Goal: Task Accomplishment & Management: Manage account settings

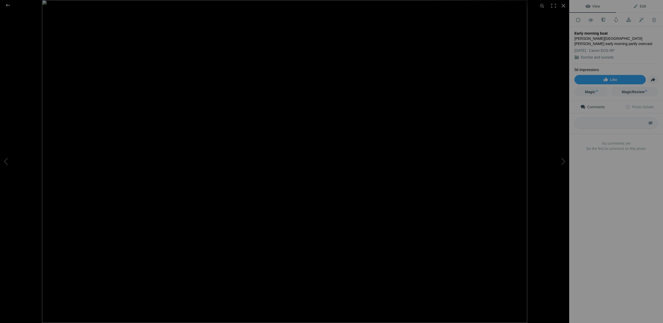
click at [643, 5] on span "Edit" at bounding box center [639, 6] width 13 height 4
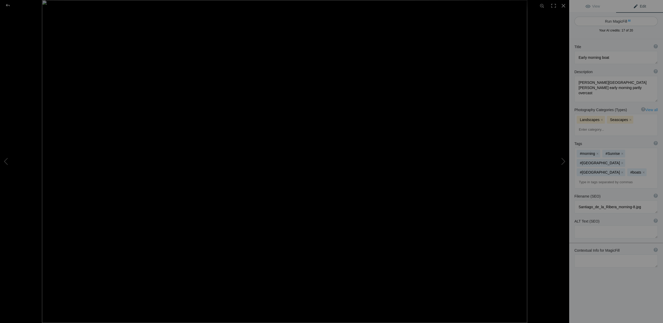
click at [620, 21] on button "Run MagicFill AI" at bounding box center [615, 21] width 83 height 9
type textarea "Tranquil Early Morning Boat at Santiago de la Ribera"
type textarea "Experience the serene beauty of Santiago de la Ribera in this captivating early…"
type textarea "tranquil-early-morning-boat-santiago-de-la-ribera.jpg"
type textarea "A solitary boat on calm waters at Santiago de la Ribera during early morning, r…"
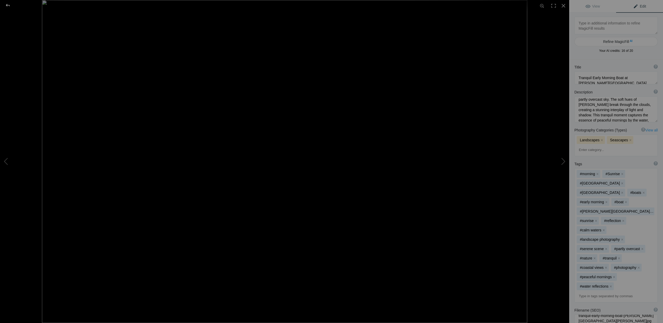
click at [8, 5] on div at bounding box center [7, 5] width 19 height 10
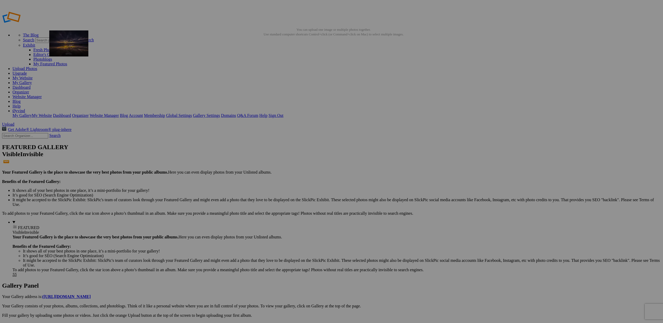
drag, startPoint x: 192, startPoint y: 147, endPoint x: 124, endPoint y: 68, distance: 103.9
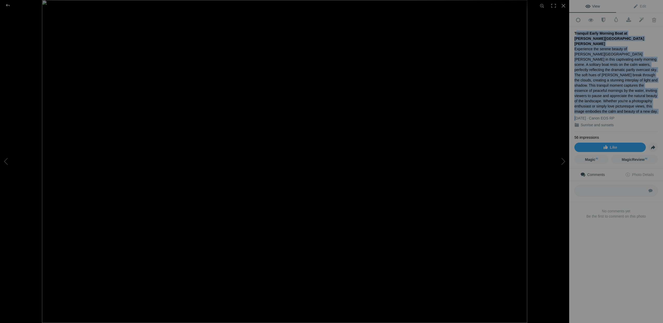
drag, startPoint x: 575, startPoint y: 32, endPoint x: 654, endPoint y: 92, distance: 100.1
click at [654, 92] on div "Tranquil Early Morning Boat at Santiago de la Ribera Experience the serene beau…" at bounding box center [615, 79] width 83 height 105
copy div "Tranquil Early Morning Boat at Santiago de la Ribera Experience the serene beau…"
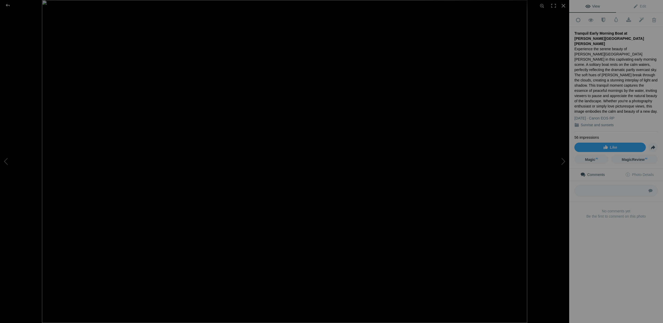
click at [606, 234] on div "View Edit Add to Quick Collection Remove from Quick Collection Hide from Public…" at bounding box center [616, 161] width 94 height 323
click at [9, 5] on div at bounding box center [7, 5] width 19 height 10
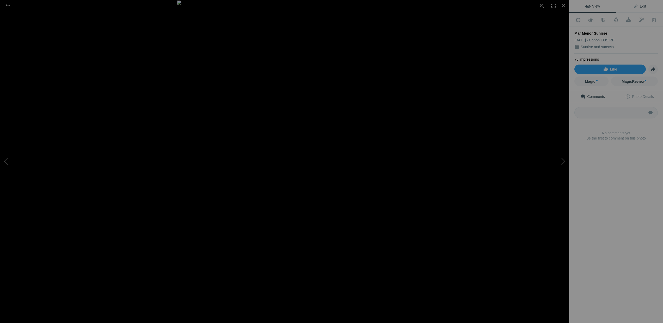
click at [636, 5] on span "Edit" at bounding box center [639, 6] width 13 height 4
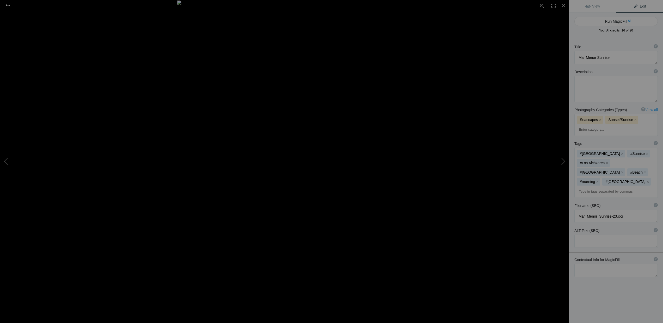
click at [6, 4] on div at bounding box center [7, 5] width 19 height 10
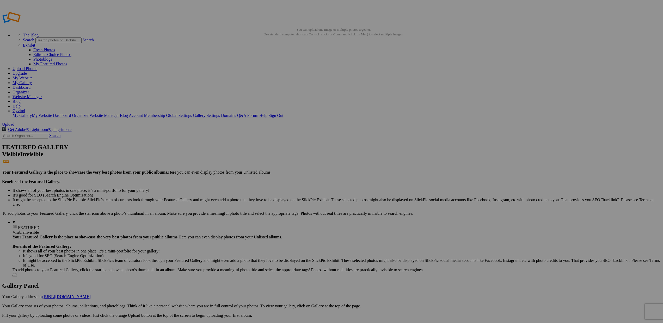
drag, startPoint x: 328, startPoint y: 148, endPoint x: 42, endPoint y: 89, distance: 291.9
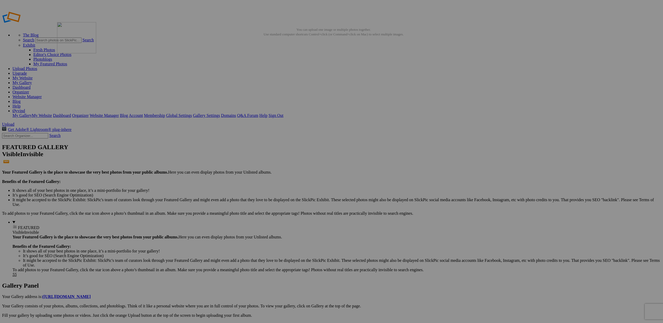
drag, startPoint x: 243, startPoint y: 146, endPoint x: 132, endPoint y: 60, distance: 140.7
drag, startPoint x: 288, startPoint y: 148, endPoint x: 196, endPoint y: 66, distance: 123.3
drag, startPoint x: 383, startPoint y: 152, endPoint x: 220, endPoint y: 65, distance: 185.2
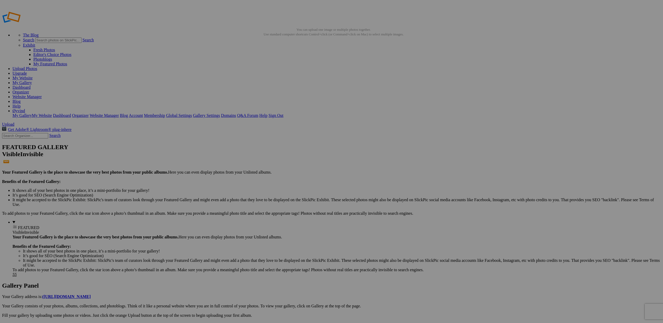
type input "[GEOGRAPHIC_DATA]"
click at [262, 179] on span at bounding box center [262, 181] width 0 height 4
click at [375, 182] on link "Private album" at bounding box center [363, 179] width 23 height 4
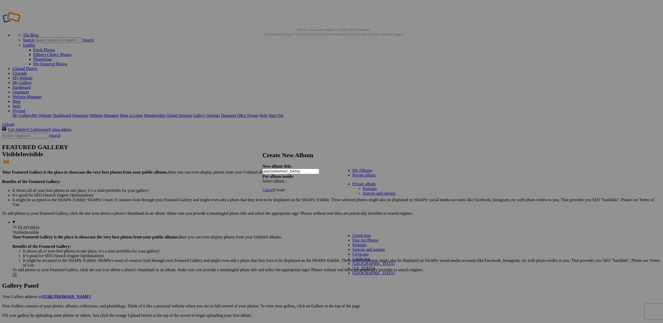
click at [480, 274] on div at bounding box center [331, 161] width 663 height 323
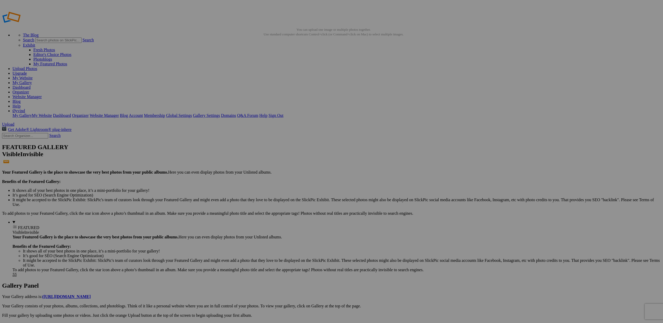
type input "[GEOGRAPHIC_DATA]"
click at [262, 179] on span at bounding box center [262, 181] width 0 height 4
click at [352, 182] on span "Private album" at bounding box center [363, 179] width 23 height 4
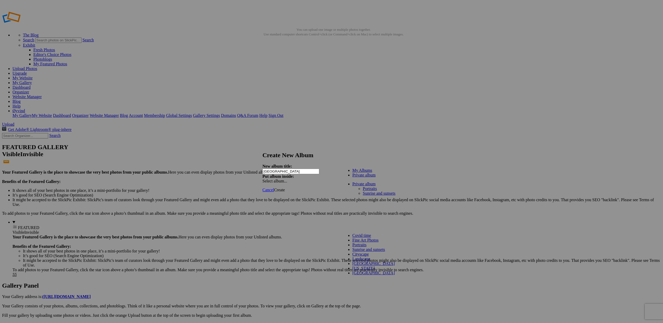
click at [435, 151] on div at bounding box center [331, 161] width 663 height 323
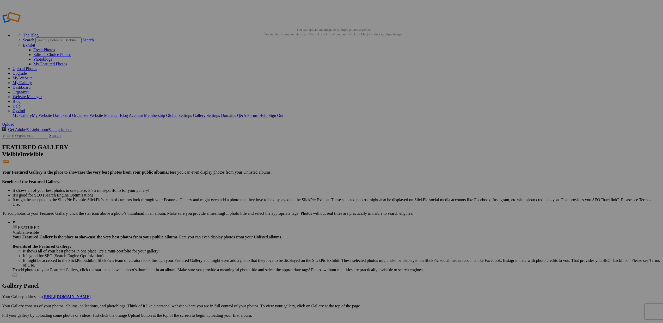
click at [262, 179] on span at bounding box center [262, 181] width 0 height 4
click at [305, 169] on input "[GEOGRAPHIC_DATA]" at bounding box center [290, 171] width 57 height 5
type input "Norway privat"
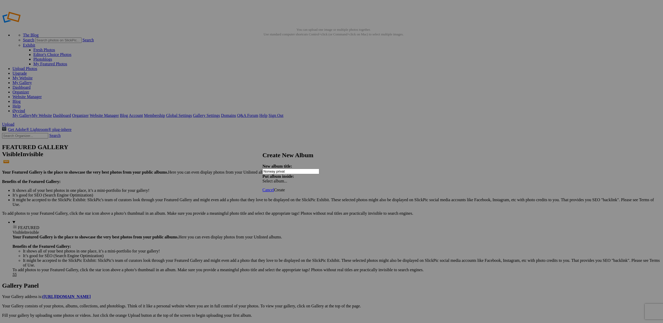
click at [262, 179] on span at bounding box center [262, 181] width 0 height 4
click at [371, 173] on ul "My Albums" at bounding box center [370, 170] width 56 height 5
click at [262, 179] on span at bounding box center [262, 181] width 0 height 4
click at [354, 182] on span "Private album" at bounding box center [363, 179] width 23 height 4
click at [363, 196] on link "Sunrise and sunsets" at bounding box center [379, 193] width 33 height 4
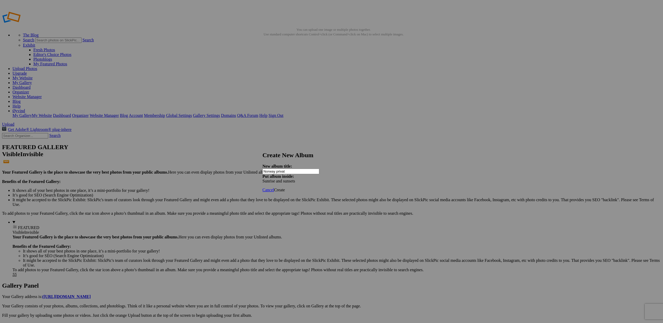
click at [285, 188] on span "Create" at bounding box center [279, 190] width 11 height 4
drag, startPoint x: 26, startPoint y: 96, endPoint x: 24, endPoint y: 63, distance: 33.4
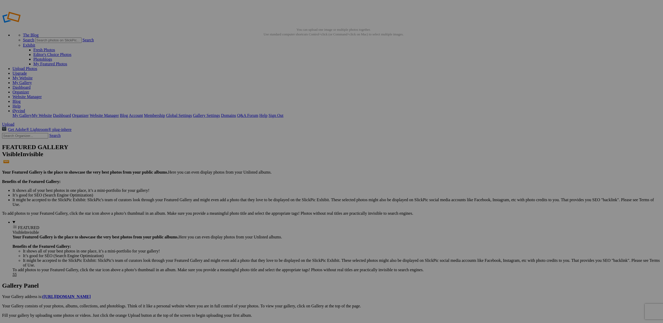
drag, startPoint x: 563, startPoint y: 147, endPoint x: 42, endPoint y: 70, distance: 525.8
drag, startPoint x: 419, startPoint y: 145, endPoint x: 25, endPoint y: 71, distance: 400.7
drag, startPoint x: 472, startPoint y: 81, endPoint x: 33, endPoint y: 70, distance: 439.9
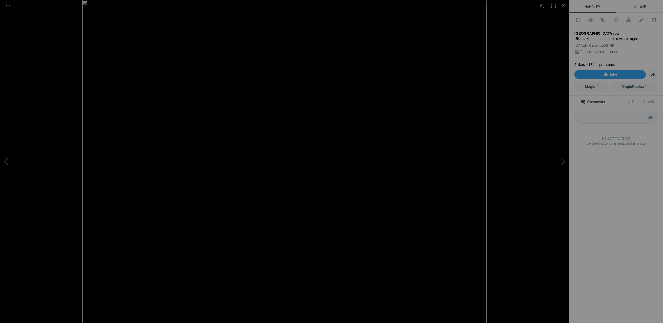
click at [637, 5] on span "Edit" at bounding box center [639, 6] width 13 height 4
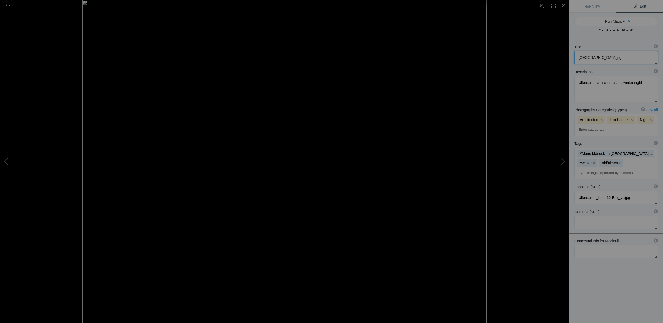
click at [611, 58] on textarea at bounding box center [615, 57] width 83 height 13
drag, startPoint x: 603, startPoint y: 58, endPoint x: 597, endPoint y: 57, distance: 6.6
click at [597, 57] on textarea at bounding box center [615, 57] width 83 height 13
click at [622, 58] on textarea at bounding box center [615, 60] width 83 height 18
type textarea "Ullensaker church on a cold winter night"
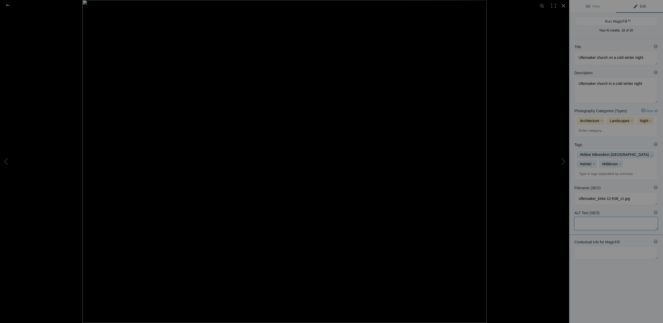
click at [579, 217] on textarea at bounding box center [615, 223] width 83 height 13
type textarea "Ullensaker-church-on-a-cold-winter-night"
click at [592, 151] on mat-chip "#Måne Måneskinn Ullensaker Vinter kirke kveld winte x" at bounding box center [616, 155] width 78 height 8
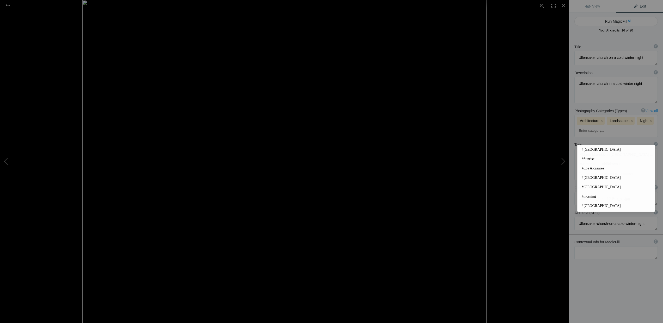
click at [589, 169] on input at bounding box center [616, 173] width 78 height 9
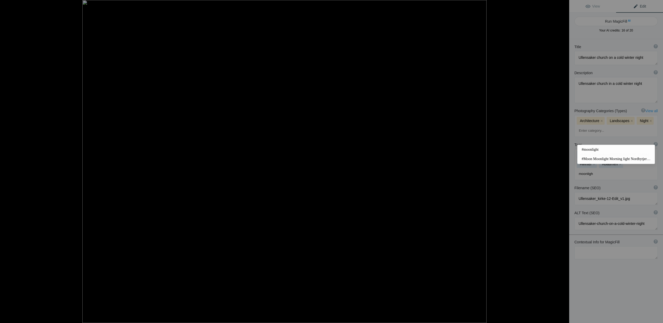
type input "moonlight"
type input "winternight"
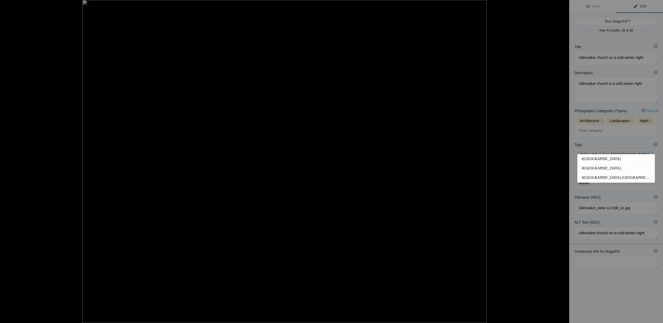
type input "[GEOGRAPHIC_DATA]"
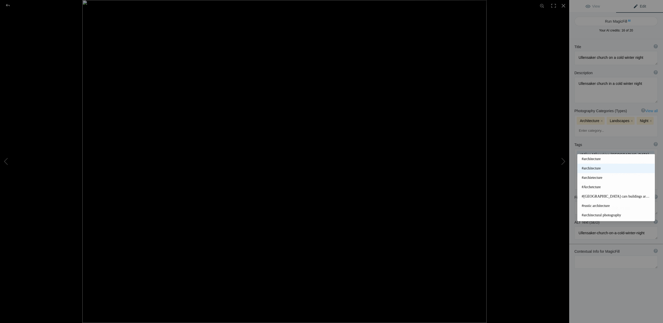
type input "arch"
click at [608, 168] on span "#architecture" at bounding box center [616, 168] width 69 height 5
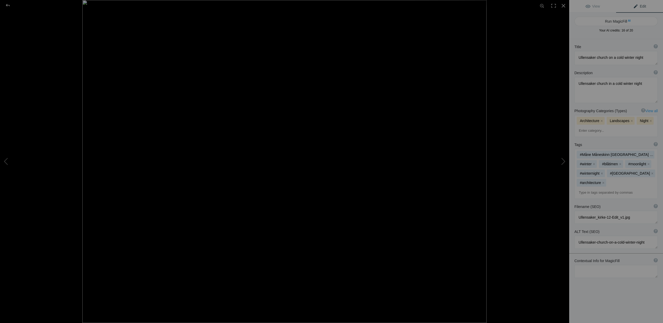
click at [592, 188] on input at bounding box center [616, 192] width 78 height 9
type input "frozen trees"
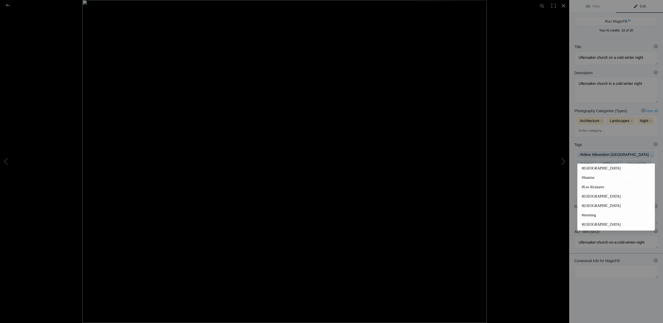
click at [614, 269] on div "Title ? Photo title is one of the highest used Search Engine ranking criteria a…" at bounding box center [616, 200] width 94 height 323
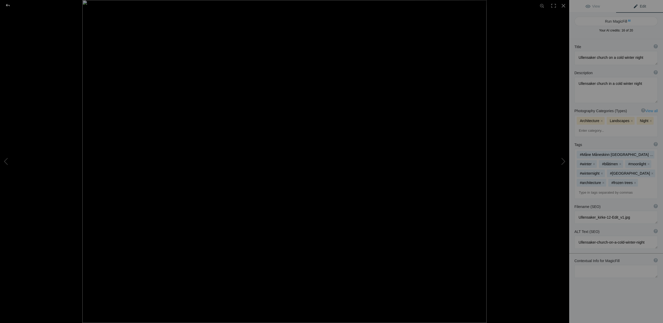
click at [7, 5] on div at bounding box center [7, 5] width 19 height 10
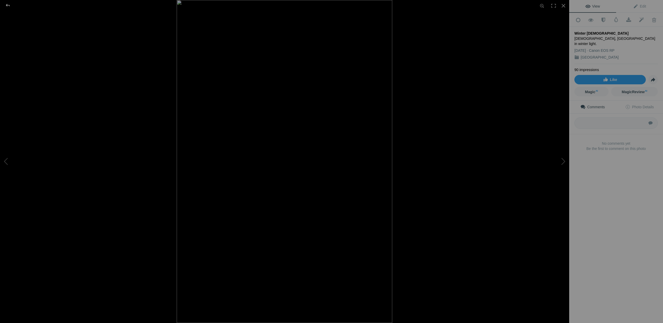
click at [10, 5] on div at bounding box center [7, 5] width 19 height 10
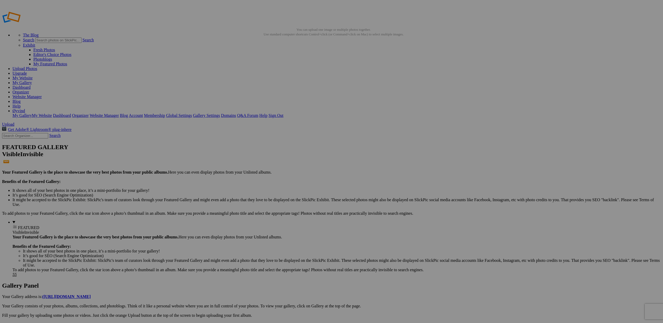
drag, startPoint x: 191, startPoint y: 149, endPoint x: 36, endPoint y: 68, distance: 174.8
drag, startPoint x: 378, startPoint y: 153, endPoint x: 334, endPoint y: 61, distance: 102.2
drag, startPoint x: 608, startPoint y: 81, endPoint x: 359, endPoint y: 67, distance: 250.0
drag, startPoint x: 98, startPoint y: 145, endPoint x: 420, endPoint y: 57, distance: 333.1
drag, startPoint x: 144, startPoint y: 141, endPoint x: 458, endPoint y: 66, distance: 322.7
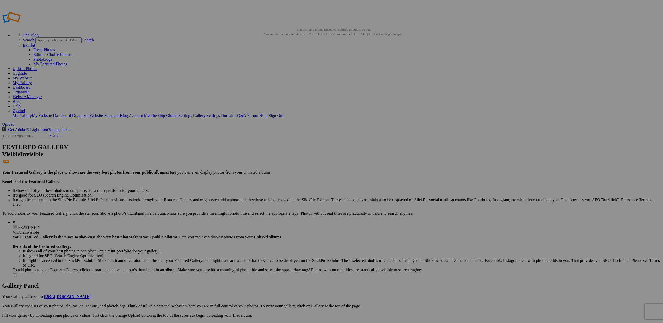
scroll to position [0, 0]
click at [109, 148] on img at bounding box center [98, 144] width 39 height 39
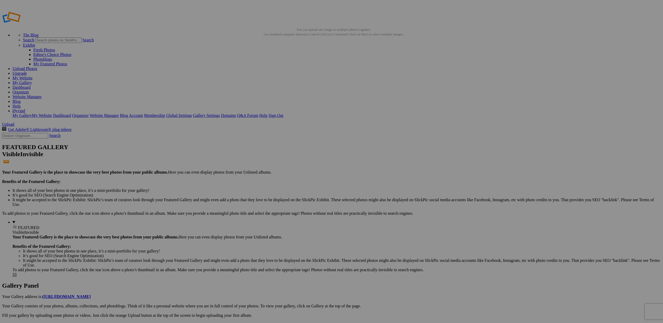
scroll to position [0, 0]
drag, startPoint x: 562, startPoint y: 78, endPoint x: 133, endPoint y: 69, distance: 429.0
drag, startPoint x: 470, startPoint y: 78, endPoint x: 185, endPoint y: 71, distance: 284.9
drag, startPoint x: 200, startPoint y: 152, endPoint x: 180, endPoint y: 94, distance: 62.0
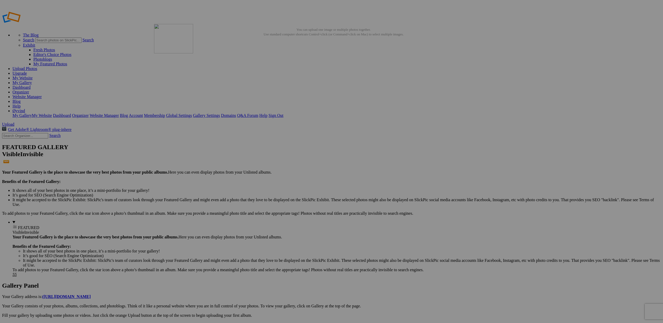
drag, startPoint x: 154, startPoint y: 142, endPoint x: 229, endPoint y: 61, distance: 110.1
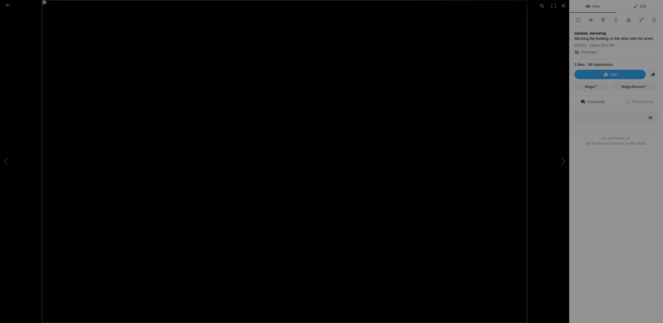
click at [638, 6] on span "Edit" at bounding box center [639, 6] width 13 height 4
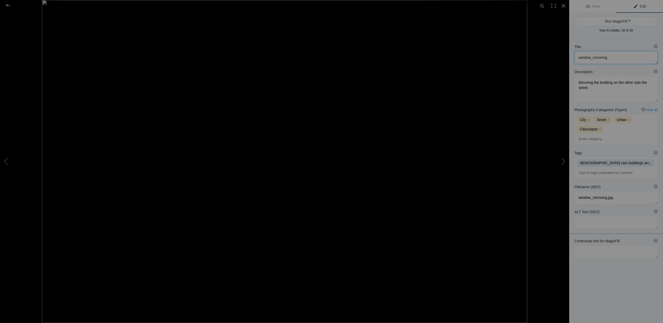
click at [591, 59] on textarea at bounding box center [615, 57] width 83 height 13
type textarea "window mirroring in Oslo"
click at [586, 216] on textarea at bounding box center [615, 222] width 83 height 13
type textarea "Oslo-window-mirorring-cityscape"
click at [590, 159] on mat-chip "#oslo Streetview cars buildings architecture cityvi x" at bounding box center [616, 163] width 78 height 8
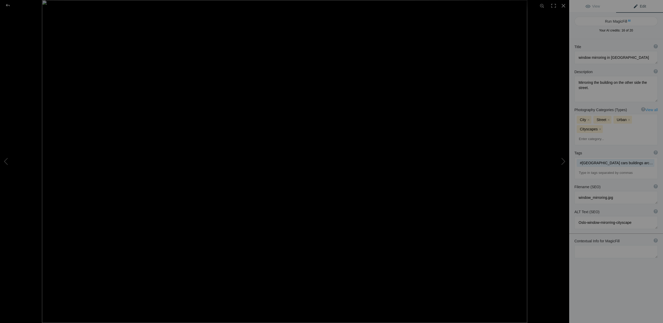
click at [588, 168] on input at bounding box center [616, 172] width 78 height 9
type input "streetview"
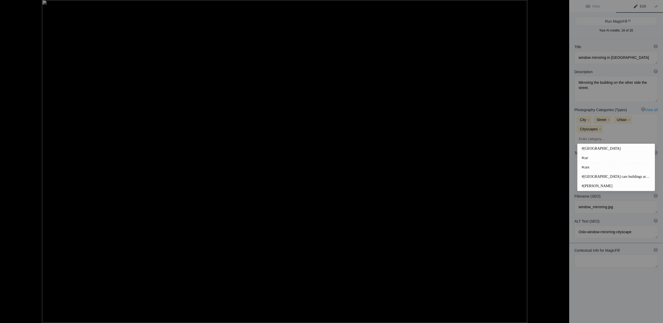
type input "cars"
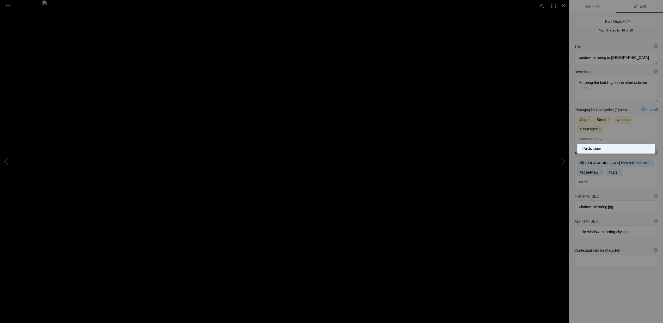
type input "arche"
click at [592, 147] on span "#Archetcture" at bounding box center [616, 148] width 69 height 5
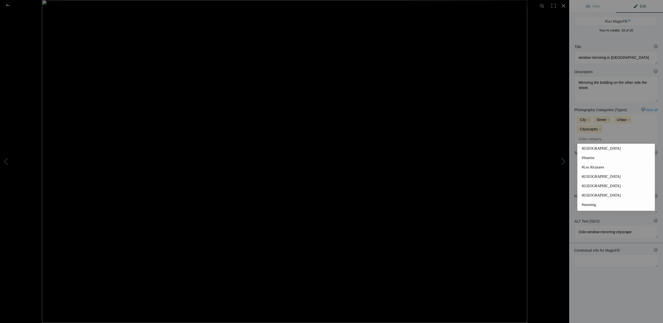
click at [591, 178] on input at bounding box center [616, 182] width 78 height 9
type input "buildings"
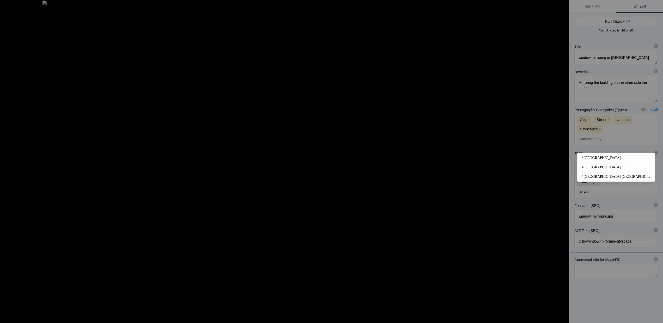
type input "norway"
type input "oslo"
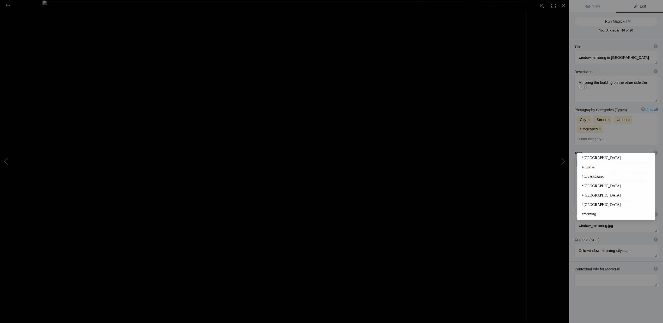
click at [620, 159] on mat-chip "#oslo Streetview cars buildings architecture cityvi x" at bounding box center [616, 163] width 78 height 8
click at [580, 187] on input at bounding box center [616, 191] width 78 height 9
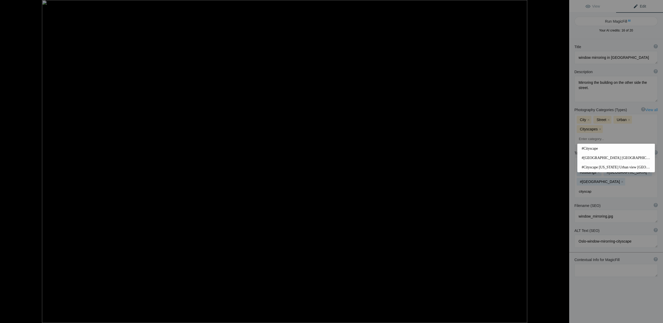
type input "cityscape"
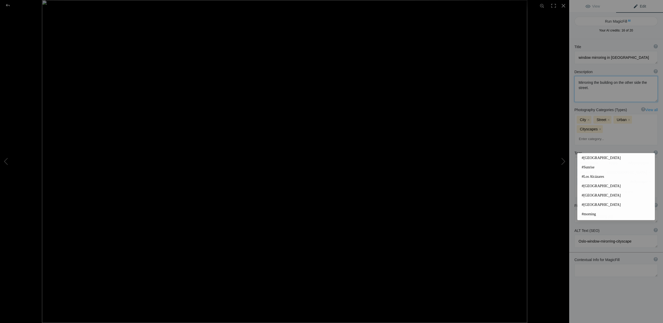
click at [608, 91] on textarea at bounding box center [615, 89] width 83 height 26
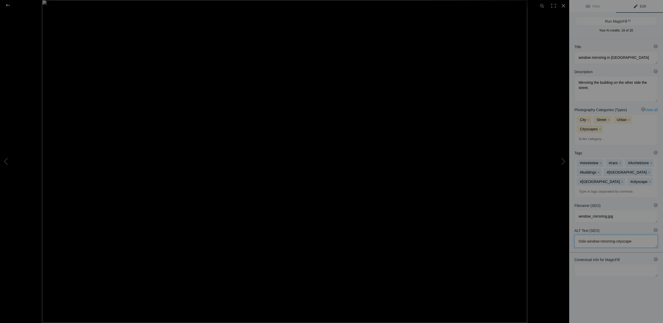
click at [610, 235] on textarea at bounding box center [615, 241] width 83 height 13
drag, startPoint x: 601, startPoint y: 198, endPoint x: 615, endPoint y: 199, distance: 14.1
click at [615, 235] on textarea at bounding box center [615, 241] width 83 height 13
click at [627, 235] on textarea at bounding box center [615, 241] width 83 height 13
type textarea "Oslo-window-mirror-cityscape"
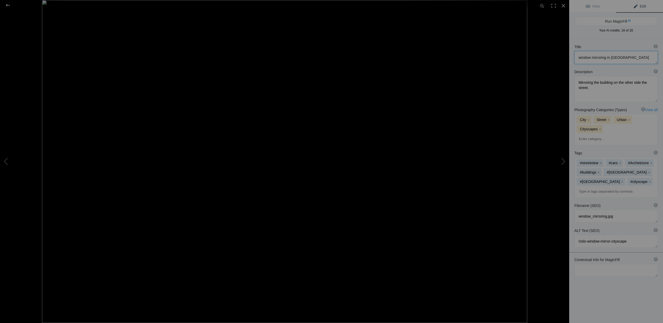
click at [597, 56] on textarea at bounding box center [615, 57] width 83 height 13
drag, startPoint x: 605, startPoint y: 58, endPoint x: 590, endPoint y: 59, distance: 14.9
click at [590, 59] on textarea at bounding box center [615, 57] width 83 height 13
click at [591, 58] on textarea at bounding box center [615, 57] width 83 height 13
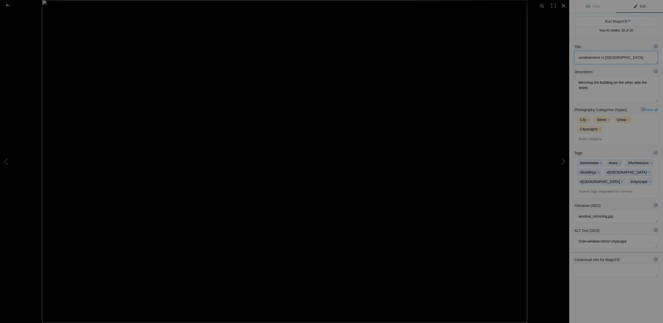
type textarea "window mirror in [GEOGRAPHIC_DATA]"
click at [7, 6] on div at bounding box center [7, 5] width 19 height 10
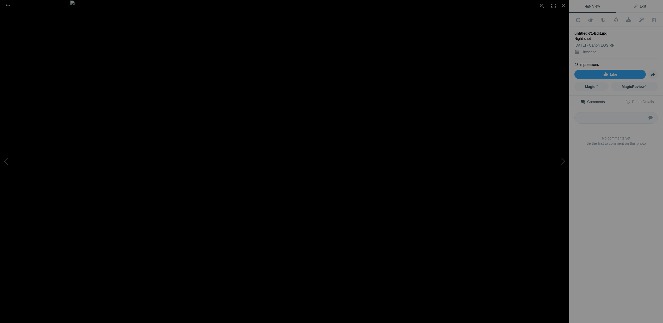
click at [638, 5] on span "Edit" at bounding box center [639, 6] width 13 height 4
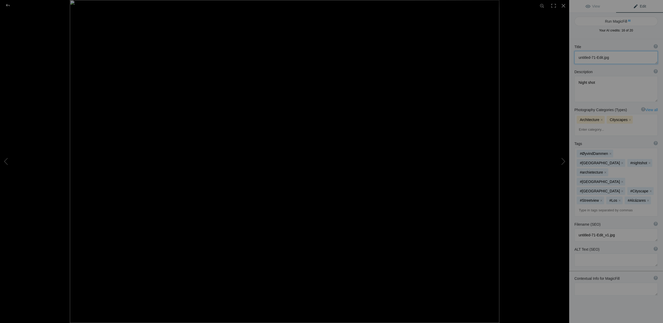
drag, startPoint x: 610, startPoint y: 58, endPoint x: 576, endPoint y: 58, distance: 33.6
click at [576, 58] on textarea at bounding box center [615, 57] width 83 height 13
drag, startPoint x: 589, startPoint y: 321, endPoint x: 612, endPoint y: 57, distance: 264.9
click at [612, 57] on div "Title ? Photo title is one of the highest used Search Engine ranking criteria a…" at bounding box center [616, 200] width 94 height 323
click at [612, 57] on textarea at bounding box center [615, 57] width 83 height 13
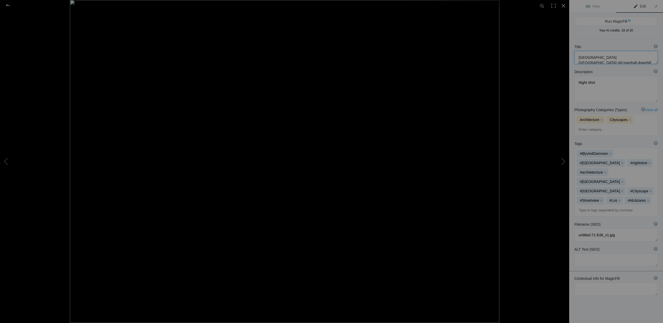
click at [638, 57] on textarea at bounding box center [615, 57] width 83 height 13
click at [619, 58] on textarea at bounding box center [615, 57] width 83 height 13
click at [631, 58] on textarea at bounding box center [615, 57] width 83 height 13
type textarea "[GEOGRAPHIC_DATA] [GEOGRAPHIC_DATA] [GEOGRAPHIC_DATA]"
click at [600, 84] on textarea at bounding box center [615, 89] width 83 height 26
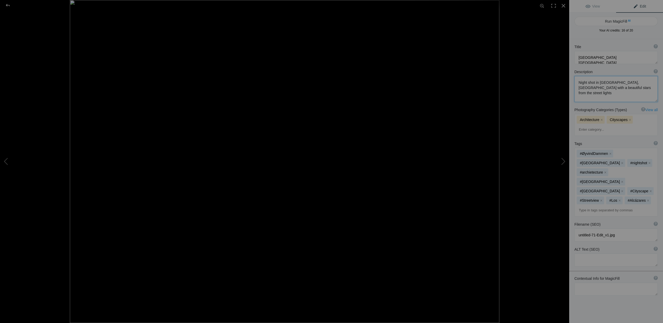
type textarea "Night shot in [GEOGRAPHIC_DATA], [GEOGRAPHIC_DATA] with a beautiful stars from …"
click at [619, 229] on textarea at bounding box center [615, 235] width 83 height 13
click at [589, 250] on textarea at bounding box center [615, 256] width 83 height 13
type textarea "[GEOGRAPHIC_DATA]-[GEOGRAPHIC_DATA]-old-town-hall"
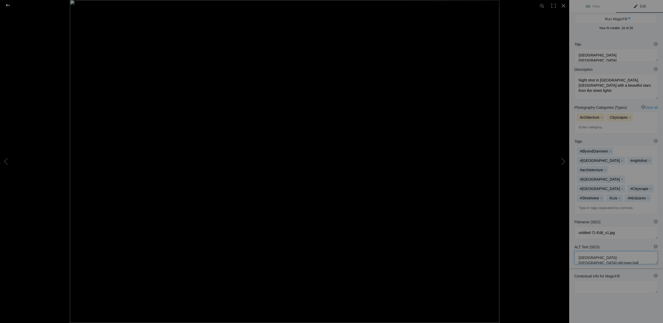
click at [8, 4] on div at bounding box center [7, 5] width 19 height 10
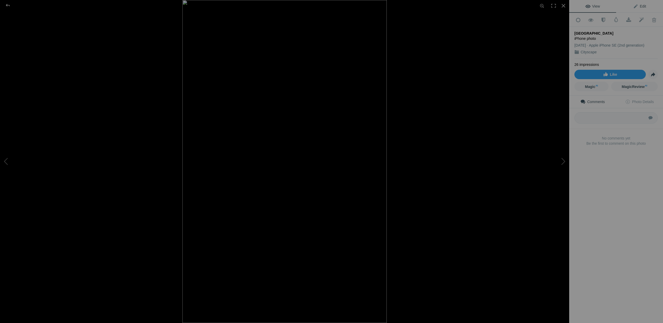
click at [635, 7] on span "Edit" at bounding box center [639, 6] width 13 height 4
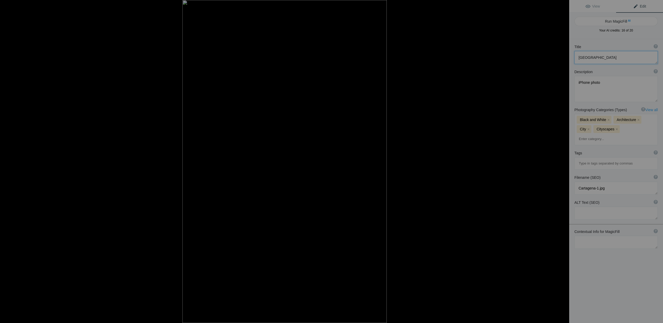
click at [596, 58] on textarea at bounding box center [615, 57] width 83 height 13
type textarea "Cartagena Spain streetview in black and white"
drag, startPoint x: 600, startPoint y: 82, endPoint x: 577, endPoint y: 83, distance: 22.7
click at [577, 83] on textarea at bounding box center [615, 89] width 83 height 26
type textarea "Busy street at nighttime in Cartagena, Spain. Photo in black and white"
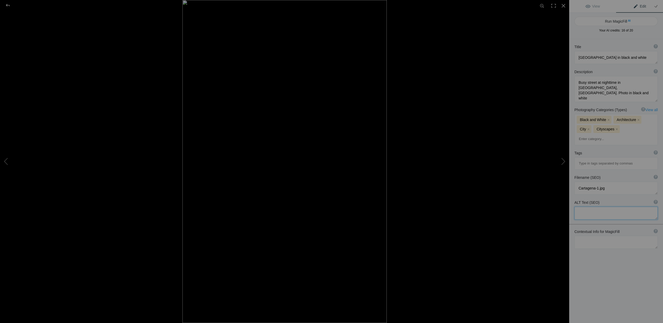
click at [580, 207] on textarea at bounding box center [615, 213] width 83 height 13
click at [615, 57] on textarea at bounding box center [615, 57] width 83 height 13
type textarea "[GEOGRAPHIC_DATA] view in black and white"
click at [583, 207] on textarea at bounding box center [615, 213] width 83 height 13
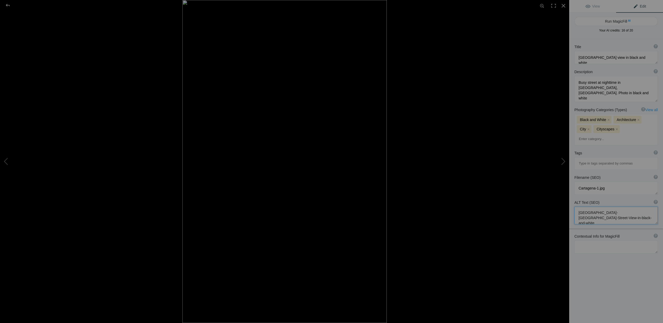
type textarea "Cartagena-Spain-Street-View-in-black-and-white"
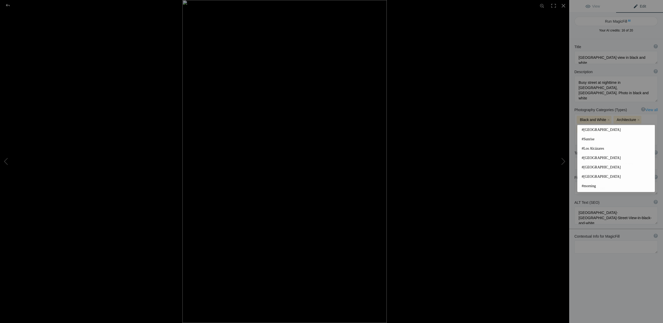
click at [590, 159] on input at bounding box center [616, 163] width 78 height 9
click at [589, 131] on span "#Spain" at bounding box center [616, 129] width 69 height 5
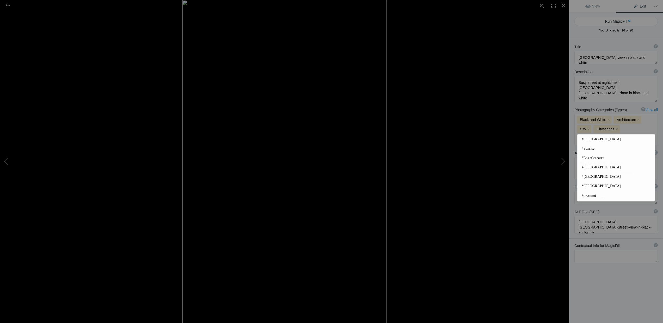
click at [589, 168] on input at bounding box center [616, 172] width 78 height 9
click at [594, 167] on span "#Cityscape" at bounding box center [616, 168] width 69 height 5
click at [583, 168] on input at bounding box center [616, 172] width 78 height 9
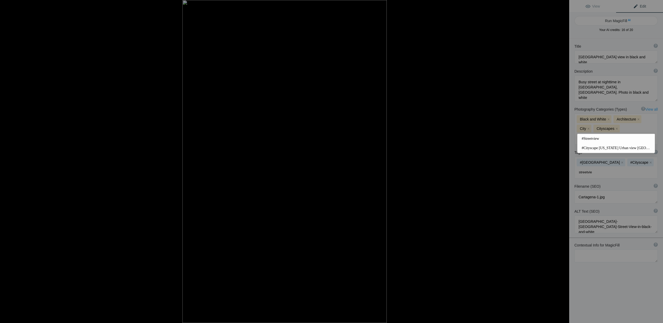
type input "streetview"
type input "people"
type input "Cartagena"
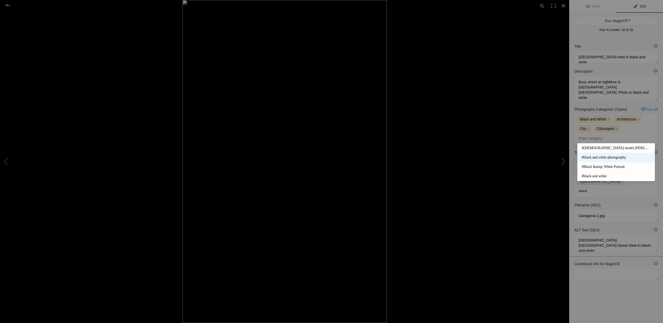
type input "black"
click at [597, 157] on span "#black and white photography" at bounding box center [616, 157] width 69 height 5
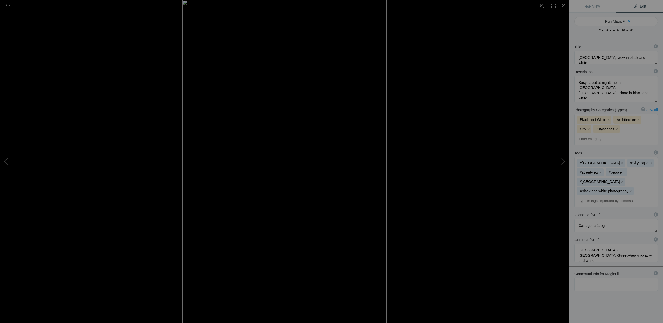
scroll to position [0, 0]
click at [9, 6] on div at bounding box center [7, 5] width 19 height 10
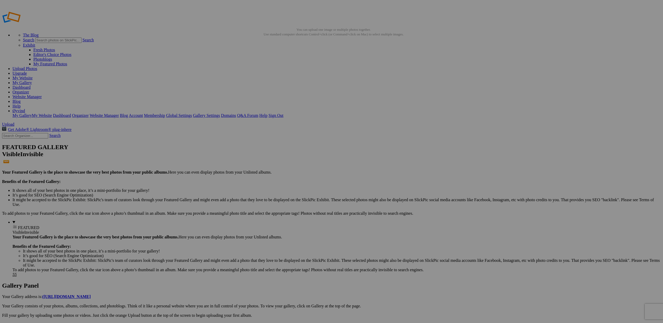
click at [334, 76] on img at bounding box center [330, 78] width 39 height 26
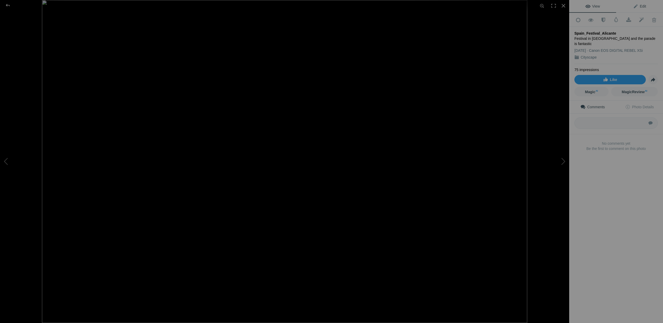
click at [635, 5] on span "Edit" at bounding box center [639, 6] width 13 height 4
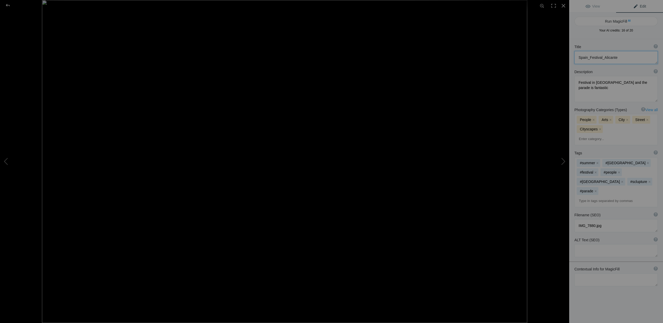
click at [589, 58] on textarea at bounding box center [615, 57] width 83 height 13
click at [602, 59] on textarea at bounding box center [615, 57] width 83 height 13
type textarea "Spain Festival Alicante"
click at [587, 244] on textarea at bounding box center [615, 250] width 83 height 13
drag, startPoint x: 585, startPoint y: 199, endPoint x: 603, endPoint y: 192, distance: 18.8
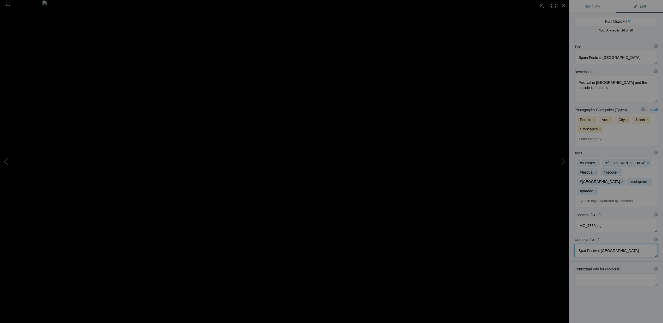
click at [585, 244] on textarea at bounding box center [615, 250] width 83 height 13
type textarea "Spain-Festival-Alicante"
click at [613, 158] on div "#summer x #alicante x #festival x #people x #Spain x #sclupture x #parade x" at bounding box center [616, 183] width 83 height 50
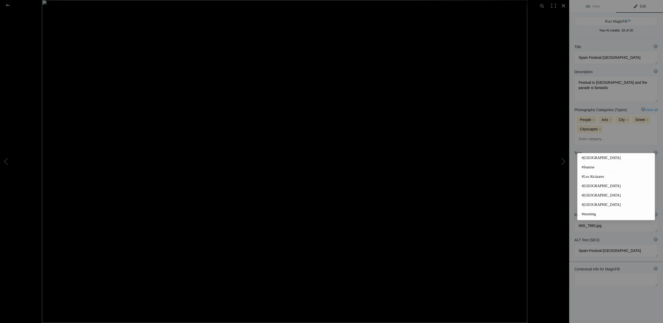
click at [598, 196] on input at bounding box center [616, 200] width 78 height 9
type input "arch"
click at [597, 167] on span "#architecture" at bounding box center [616, 167] width 69 height 5
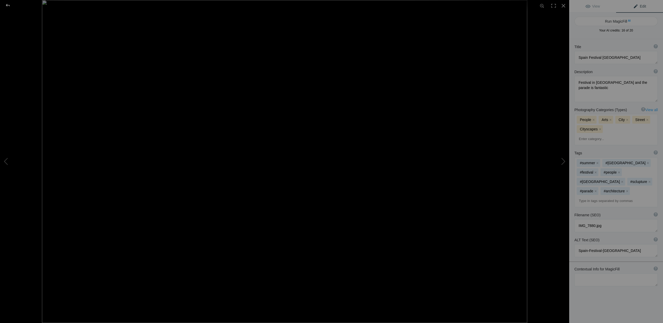
click at [7, 4] on div at bounding box center [7, 5] width 19 height 10
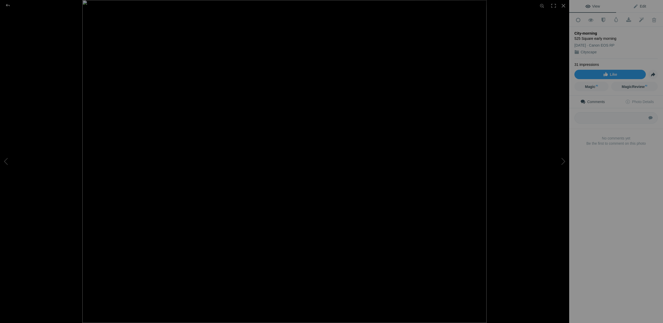
click at [635, 5] on span "Edit" at bounding box center [639, 6] width 13 height 4
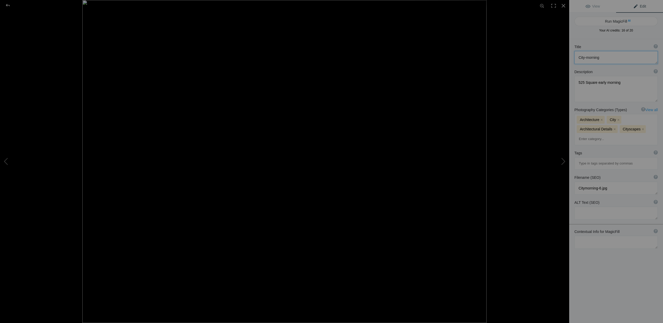
drag, startPoint x: 609, startPoint y: 58, endPoint x: 557, endPoint y: 59, distance: 51.9
click at [557, 59] on div "City-morning View Edit Run MagicFill AI Your AI credits: 16 of 20 You have used…" at bounding box center [331, 161] width 663 height 323
type textarea "Early morning in [GEOGRAPHIC_DATA]"
click at [621, 82] on textarea at bounding box center [615, 89] width 83 height 26
type textarea "525 Square early morning when the streets are without people"
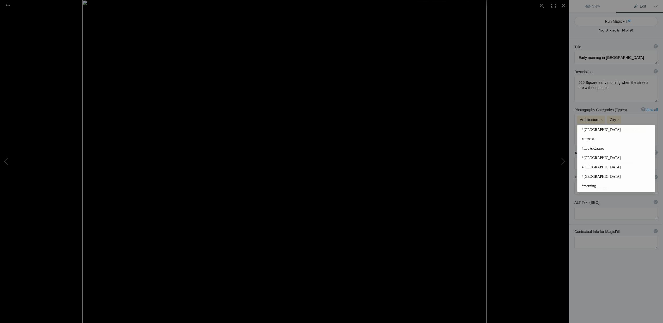
click at [604, 159] on input at bounding box center [616, 163] width 78 height 9
click at [592, 129] on span "#[GEOGRAPHIC_DATA]" at bounding box center [616, 129] width 69 height 5
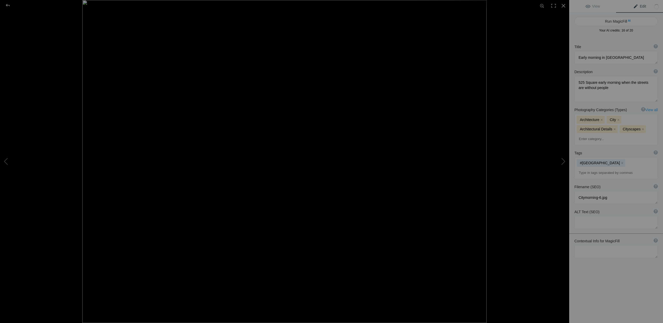
click at [594, 168] on input at bounding box center [616, 172] width 78 height 9
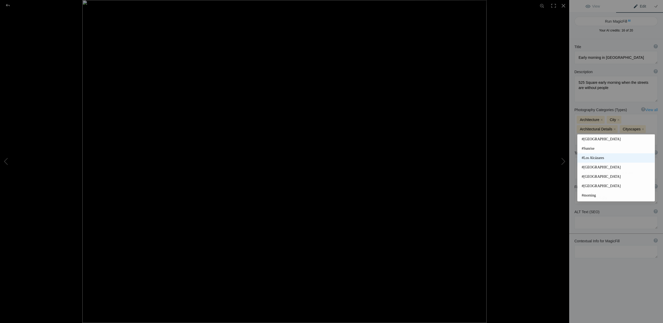
click at [585, 156] on span "#Los Alcázares" at bounding box center [616, 158] width 69 height 5
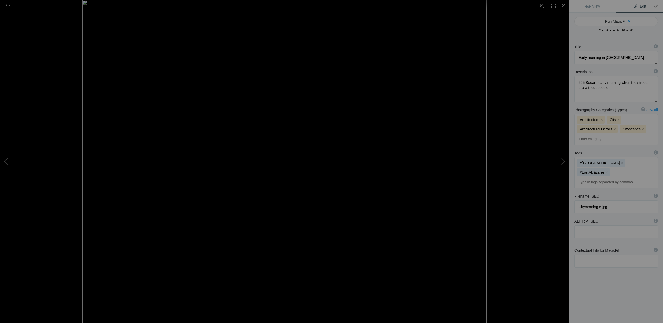
click at [584, 178] on input at bounding box center [616, 182] width 78 height 9
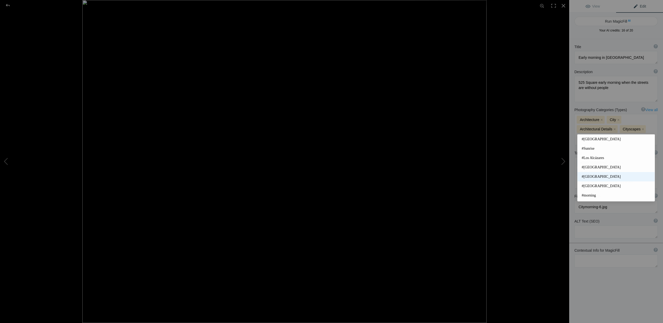
click at [592, 174] on mat-option "#[GEOGRAPHIC_DATA]" at bounding box center [615, 176] width 77 height 9
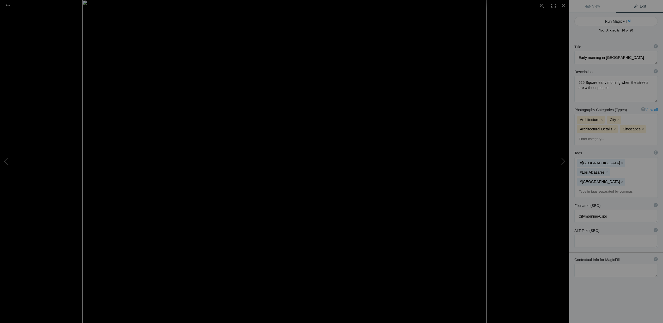
scroll to position [1, 0]
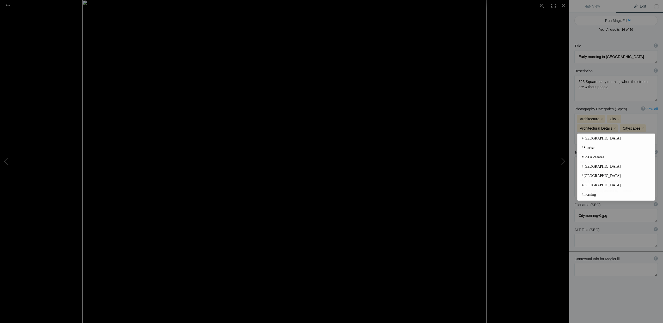
click at [584, 186] on input at bounding box center [616, 190] width 78 height 9
click at [591, 166] on span "#morning" at bounding box center [616, 167] width 69 height 5
click at [590, 186] on input at bounding box center [616, 190] width 78 height 9
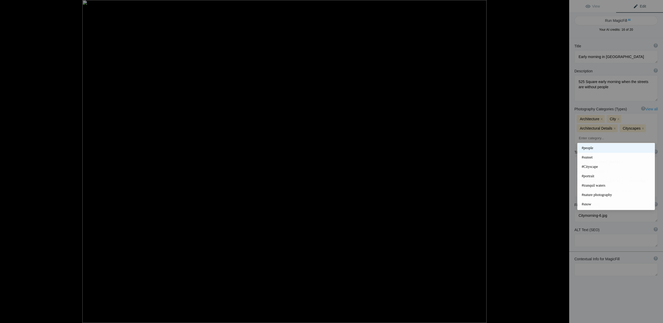
scroll to position [112, 0]
click at [592, 159] on span "#Cityscape" at bounding box center [616, 157] width 69 height 5
click at [591, 196] on input at bounding box center [616, 200] width 78 height 9
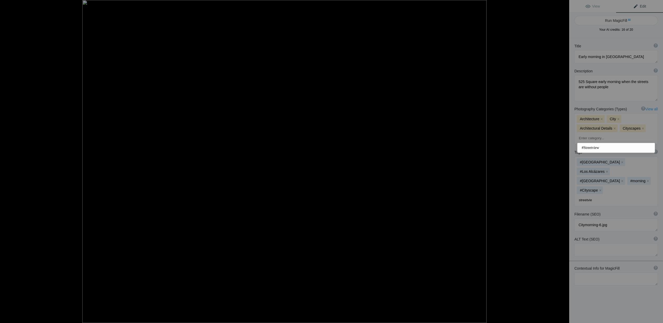
type input "streetview"
type input "arche"
click at [591, 157] on span "#Archetcture" at bounding box center [616, 157] width 69 height 5
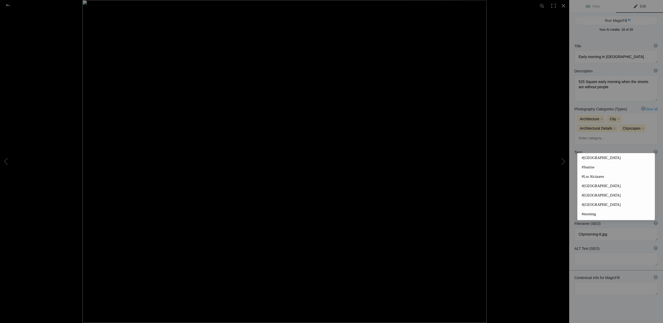
click at [590, 205] on input at bounding box center [616, 209] width 78 height 9
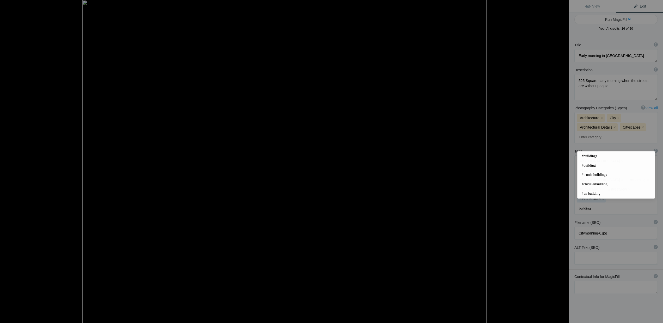
type input "buildings"
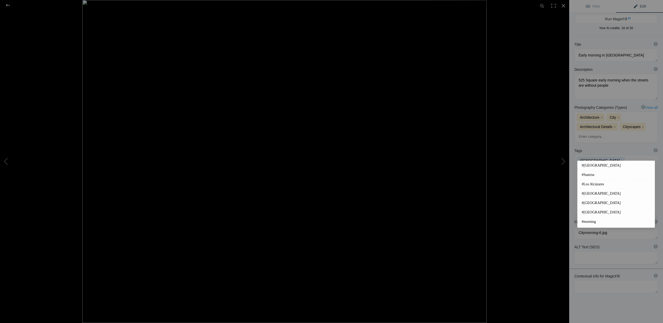
scroll to position [3, 0]
click at [619, 81] on textarea at bounding box center [615, 88] width 83 height 26
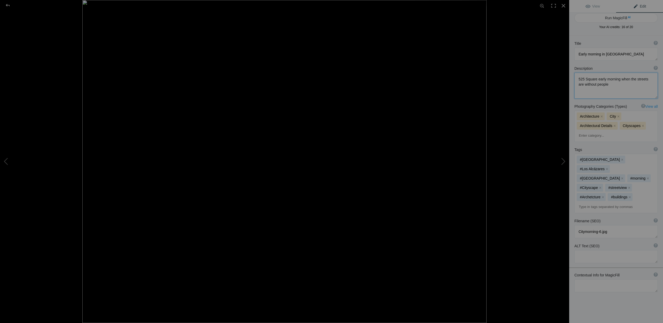
scroll to position [4, 0]
click at [602, 84] on textarea at bounding box center [615, 85] width 83 height 26
type textarea "525 Square early morning before the shops open and the streets are without peop…"
click at [584, 250] on textarea at bounding box center [615, 256] width 83 height 13
type textarea "Early-morning-in-los-alcázares"
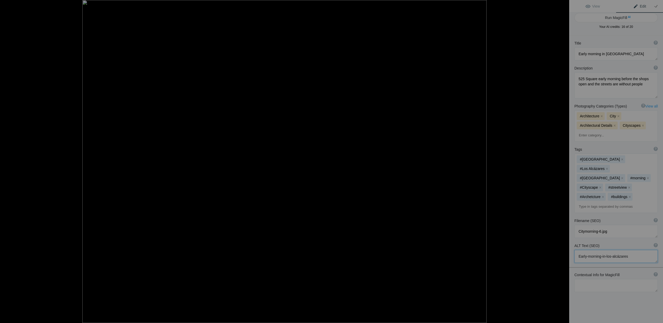
scroll to position [1, 0]
click at [7, 5] on div at bounding box center [7, 5] width 19 height 10
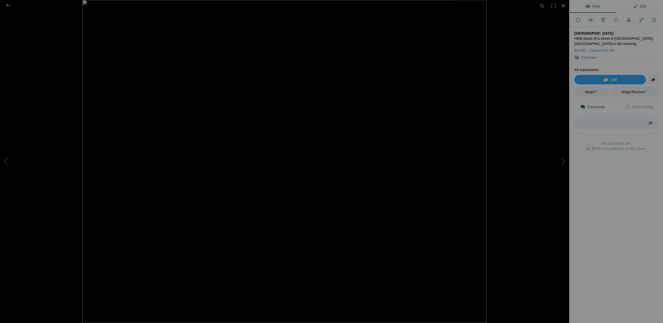
click at [644, 6] on span "Edit" at bounding box center [639, 6] width 13 height 4
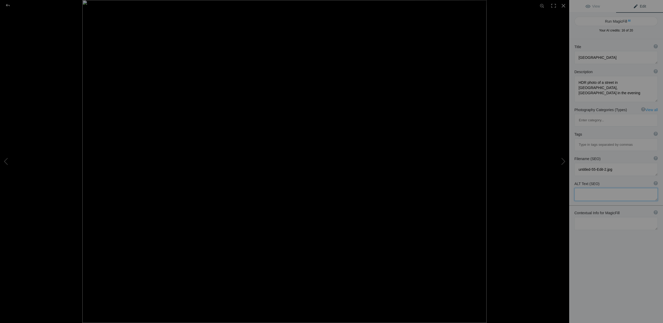
click at [582, 188] on textarea at bounding box center [615, 194] width 83 height 13
click at [589, 58] on textarea at bounding box center [615, 57] width 83 height 13
click at [599, 57] on textarea at bounding box center [615, 57] width 83 height 13
click at [623, 57] on textarea at bounding box center [615, 57] width 83 height 13
click at [615, 56] on textarea at bounding box center [615, 57] width 83 height 13
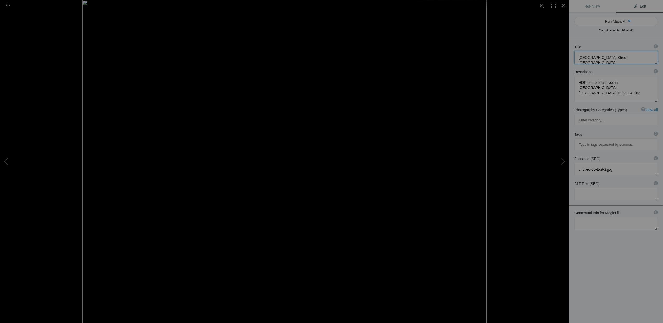
type textarea "[GEOGRAPHIC_DATA] Street [GEOGRAPHIC_DATA] [GEOGRAPHIC_DATA] evening"
click at [581, 188] on textarea at bounding box center [615, 194] width 83 height 13
type textarea "[GEOGRAPHIC_DATA]-Street-[GEOGRAPHIC_DATA]-[GEOGRAPHIC_DATA]-evening"
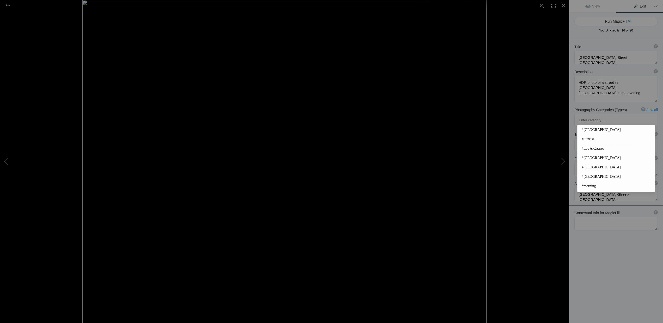
click at [592, 140] on input at bounding box center [616, 144] width 78 height 9
click at [590, 129] on span "#[GEOGRAPHIC_DATA]" at bounding box center [616, 129] width 69 height 5
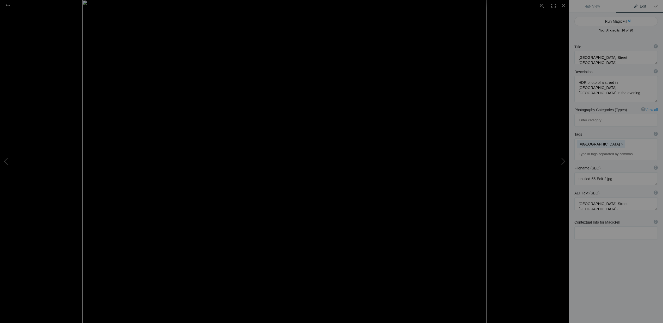
click at [598, 150] on input at bounding box center [616, 154] width 78 height 9
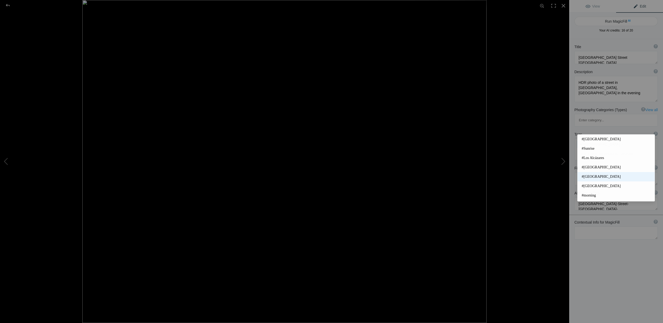
click at [592, 176] on span "#[GEOGRAPHIC_DATA]" at bounding box center [616, 176] width 69 height 5
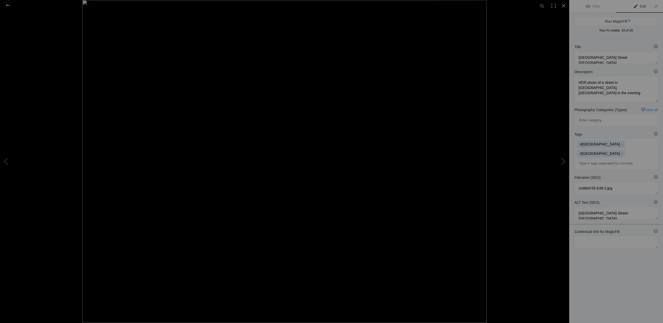
click at [586, 159] on input at bounding box center [616, 163] width 78 height 9
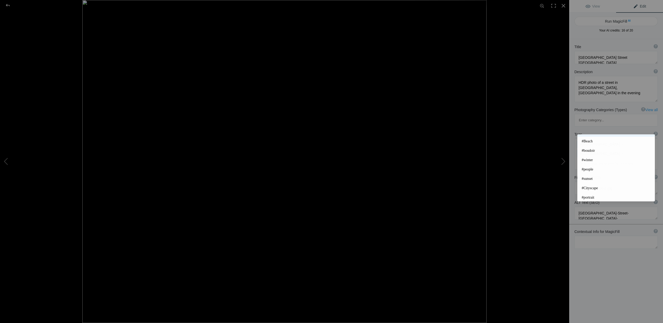
scroll to position [75, 0]
click at [591, 169] on span "#people" at bounding box center [616, 167] width 69 height 5
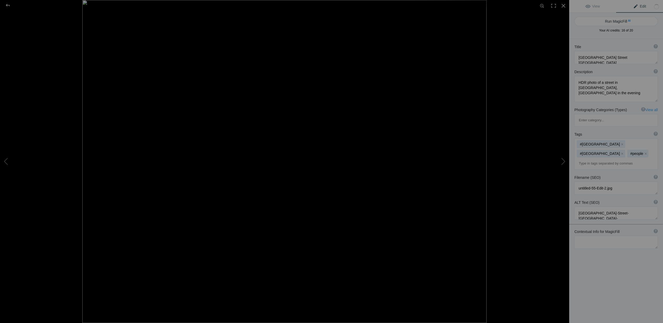
click at [587, 159] on input at bounding box center [616, 163] width 78 height 9
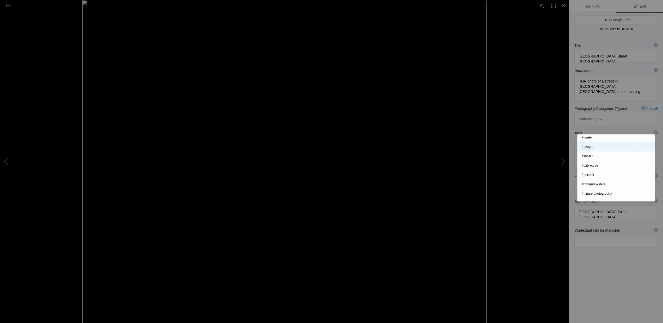
scroll to position [99, 0]
click at [596, 164] on span "#Cityscape" at bounding box center [616, 162] width 69 height 5
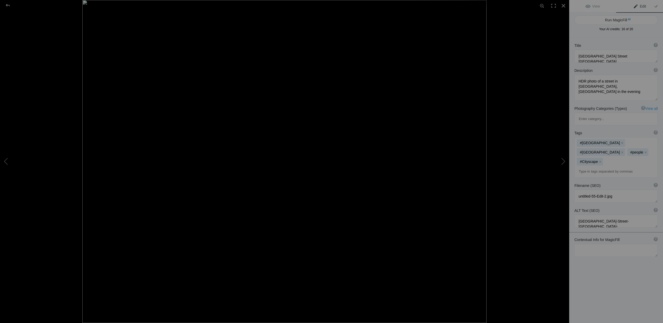
click at [585, 167] on input at bounding box center [616, 171] width 78 height 9
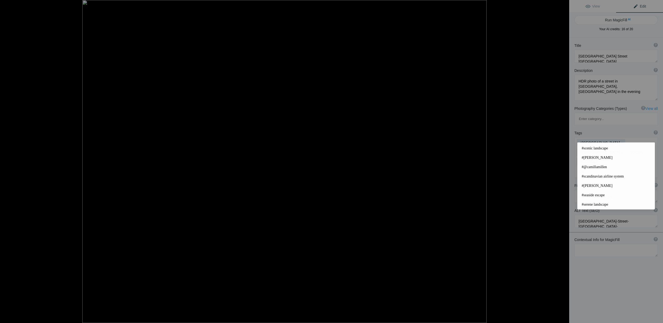
scroll to position [0, 0]
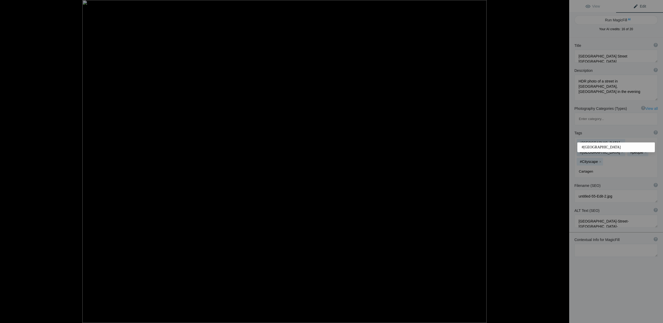
type input "[GEOGRAPHIC_DATA]"
type input "evening"
type input "citylife"
type input "shopping"
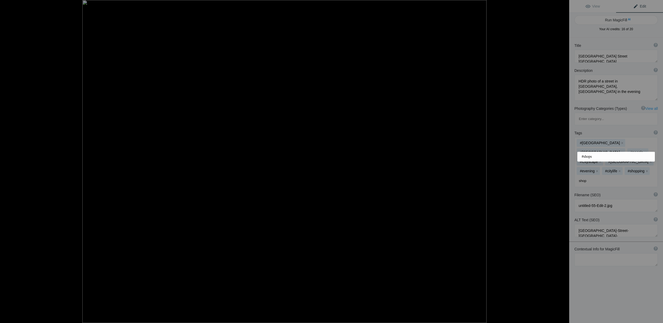
type input "shops"
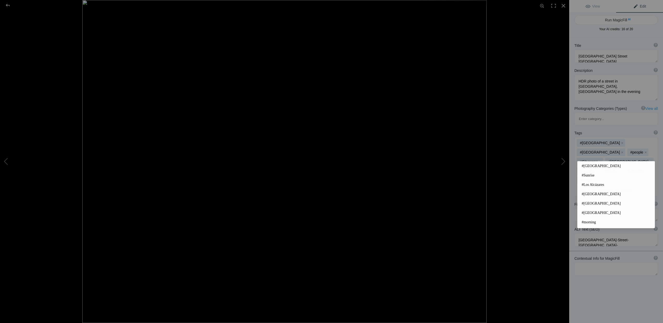
click at [636, 267] on div "Title ? Photo title is one of the highest used Search Engine ranking criteria a…" at bounding box center [616, 199] width 94 height 323
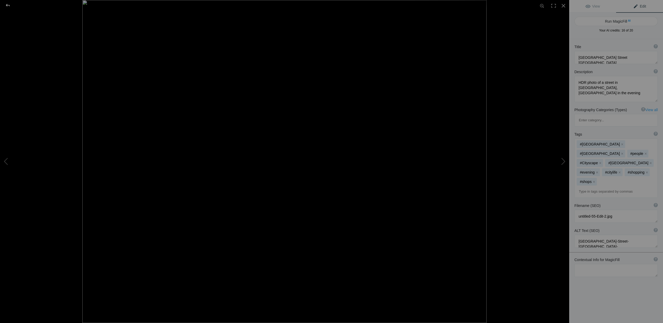
click at [8, 5] on div at bounding box center [7, 5] width 19 height 10
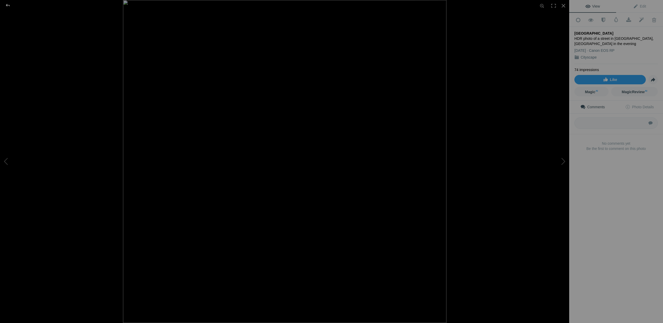
click at [10, 5] on div at bounding box center [7, 5] width 19 height 10
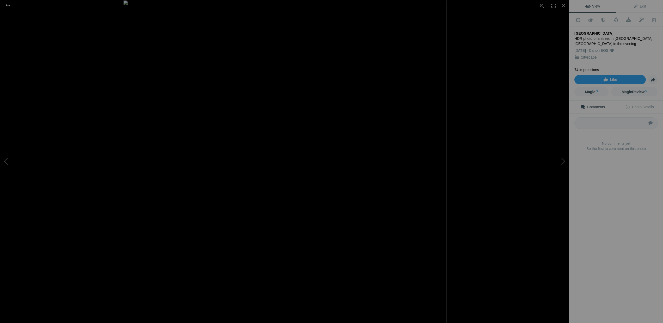
click at [7, 5] on div at bounding box center [7, 5] width 19 height 10
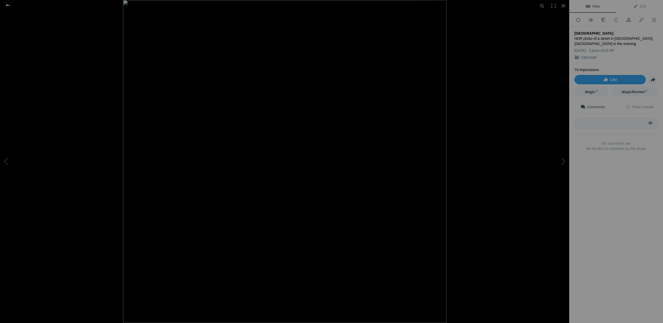
click at [8, 4] on div at bounding box center [7, 5] width 19 height 10
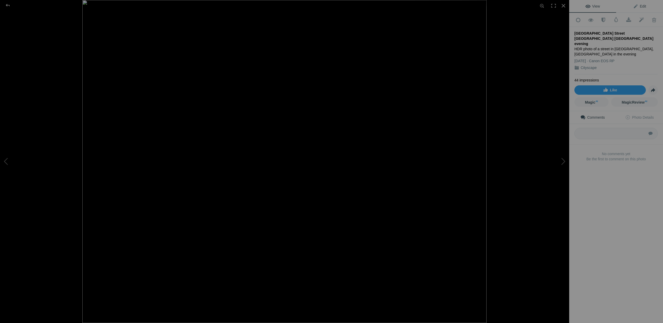
click at [637, 7] on span "Edit" at bounding box center [639, 6] width 13 height 4
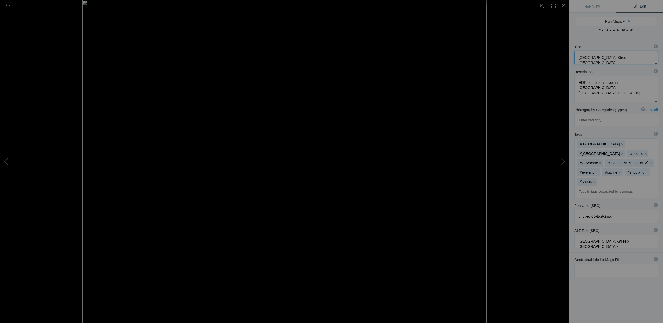
drag, startPoint x: 579, startPoint y: 58, endPoint x: 632, endPoint y: 60, distance: 52.9
click at [632, 60] on textarea at bounding box center [615, 57] width 83 height 13
click at [9, 6] on div at bounding box center [7, 5] width 19 height 10
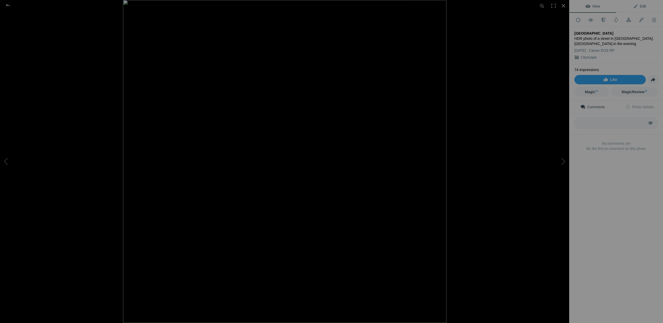
click at [637, 4] on span "Edit" at bounding box center [639, 6] width 13 height 4
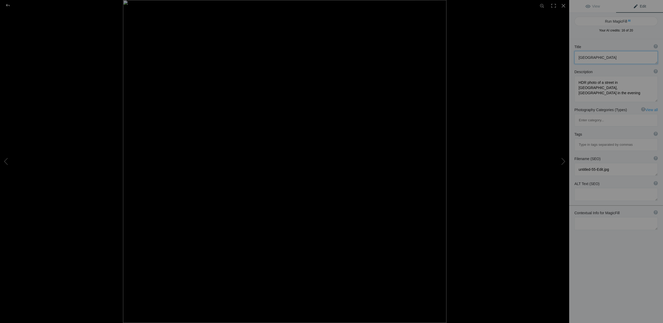
drag, startPoint x: 621, startPoint y: 56, endPoint x: 568, endPoint y: 58, distance: 53.2
click at [568, 58] on div "Spain_Street_Cartagena View Edit Run MagicFill AI Your AI credits: 16 of 20 You…" at bounding box center [331, 161] width 663 height 323
paste textarea "Street [GEOGRAPHIC_DATA] [GEOGRAPHIC_DATA] evening"
type textarea "[GEOGRAPHIC_DATA] Street [GEOGRAPHIC_DATA] [GEOGRAPHIC_DATA] evening"
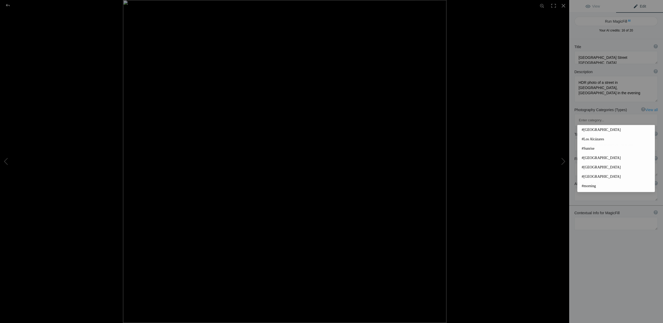
click at [589, 140] on input at bounding box center [616, 144] width 78 height 9
click at [586, 133] on mat-option "#[GEOGRAPHIC_DATA]" at bounding box center [615, 129] width 77 height 9
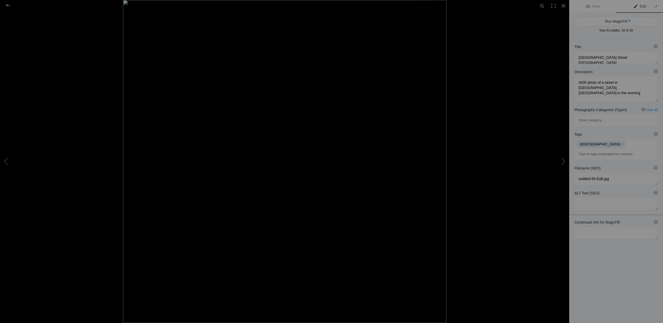
click at [585, 150] on input at bounding box center [616, 154] width 78 height 9
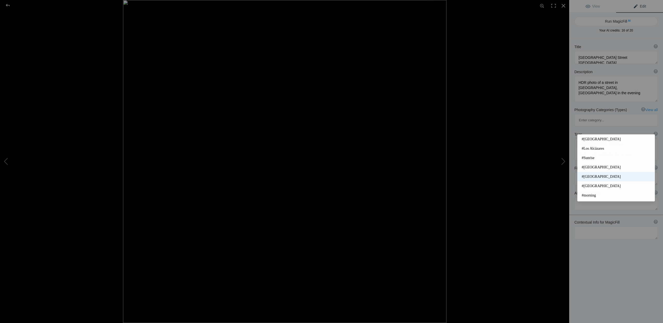
click at [591, 176] on span "#[GEOGRAPHIC_DATA]" at bounding box center [616, 176] width 69 height 5
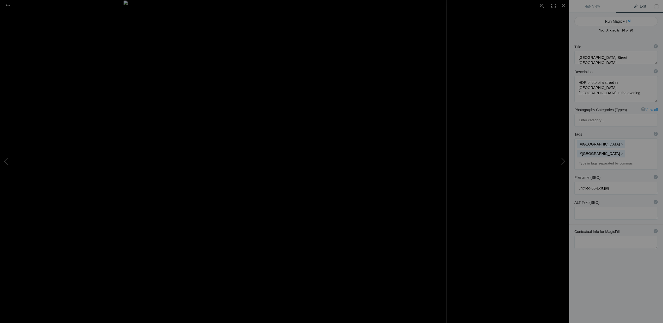
click at [585, 159] on input at bounding box center [616, 163] width 78 height 9
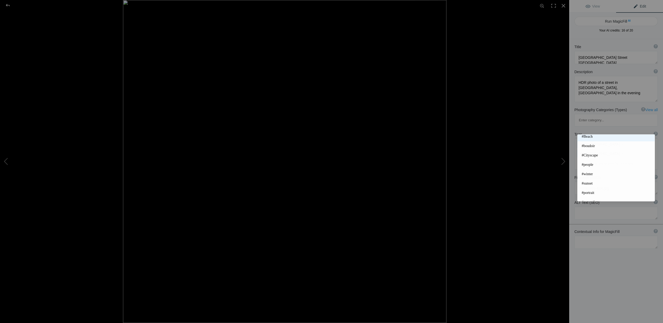
scroll to position [81, 0]
click at [589, 153] on span "#Cityscape" at bounding box center [616, 152] width 69 height 5
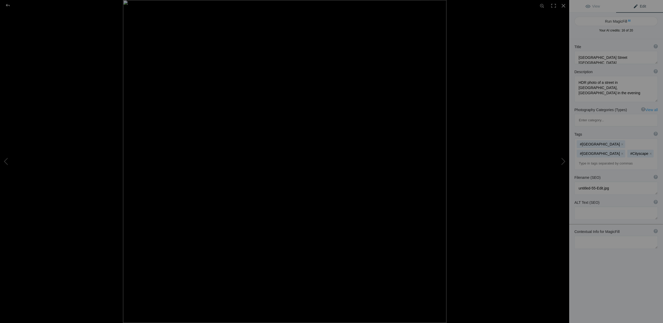
scroll to position [0, 0]
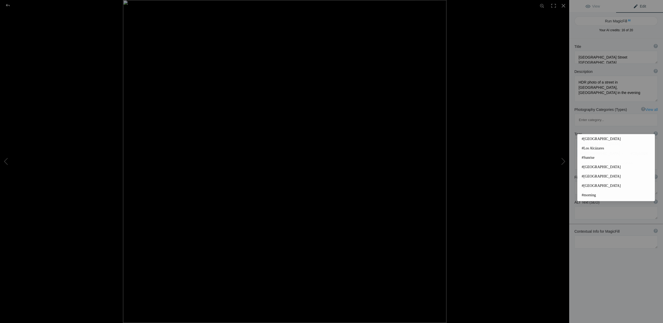
click at [591, 159] on input at bounding box center [616, 163] width 78 height 9
click at [587, 162] on span "#people" at bounding box center [616, 162] width 69 height 5
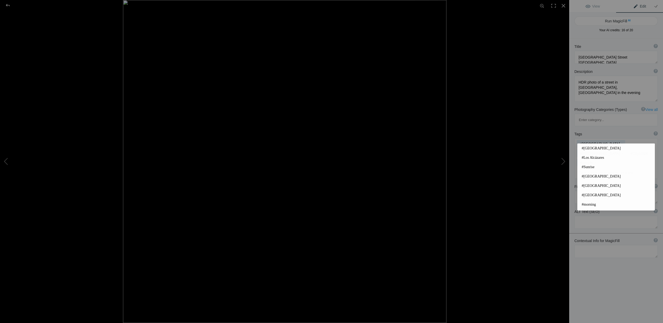
click at [584, 168] on input at bounding box center [616, 172] width 78 height 9
click at [589, 205] on span "#architecture" at bounding box center [616, 205] width 69 height 5
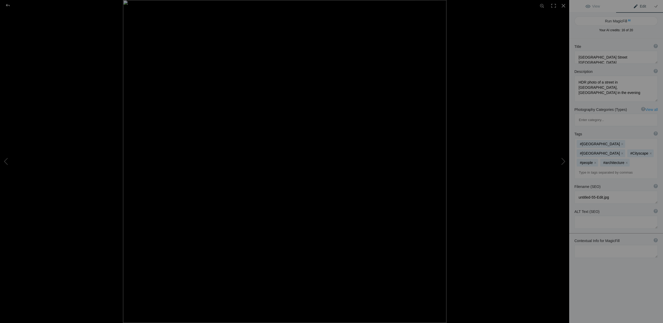
click at [585, 168] on input at bounding box center [616, 172] width 78 height 9
type input "shops"
type input "shopping"
type input "streetview"
type input "citylifte"
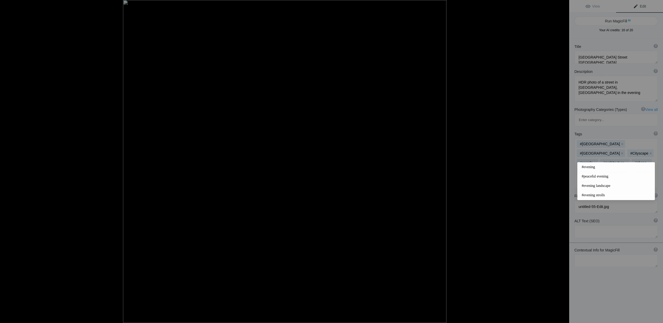
type input "evening"
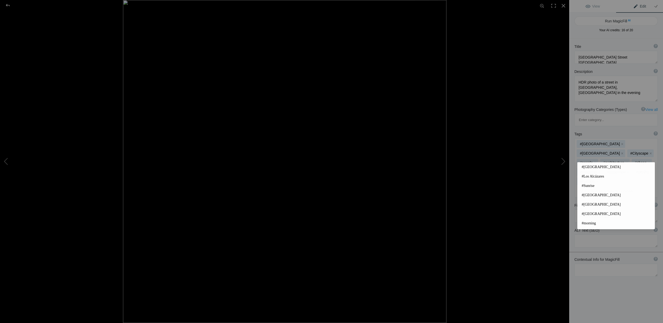
click at [612, 265] on div "Title ? Photo title is one of the highest used Search Engine ranking criteria a…" at bounding box center [616, 200] width 94 height 323
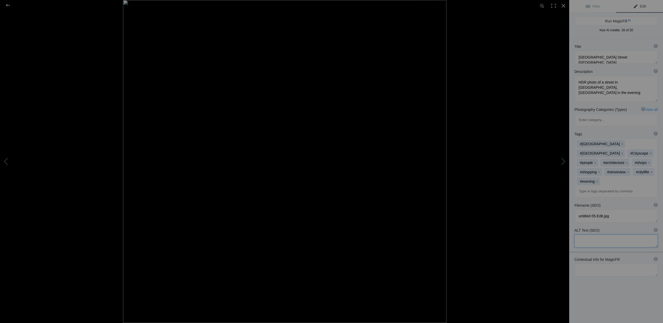
click at [578, 235] on textarea at bounding box center [615, 241] width 83 height 13
click at [7, 4] on div at bounding box center [7, 5] width 19 height 10
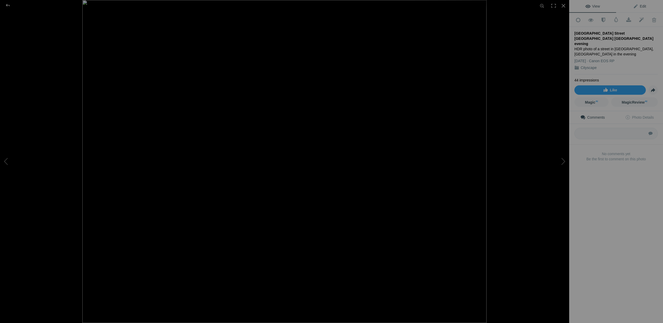
click at [640, 6] on span "Edit" at bounding box center [639, 6] width 13 height 4
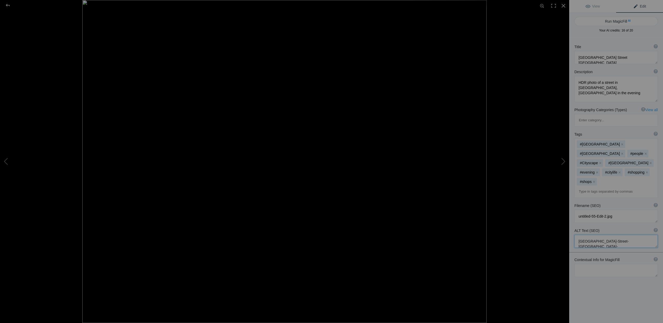
drag, startPoint x: 646, startPoint y: 208, endPoint x: 576, endPoint y: 209, distance: 69.8
click at [576, 235] on textarea at bounding box center [615, 241] width 83 height 13
click at [5, 4] on div at bounding box center [7, 5] width 19 height 10
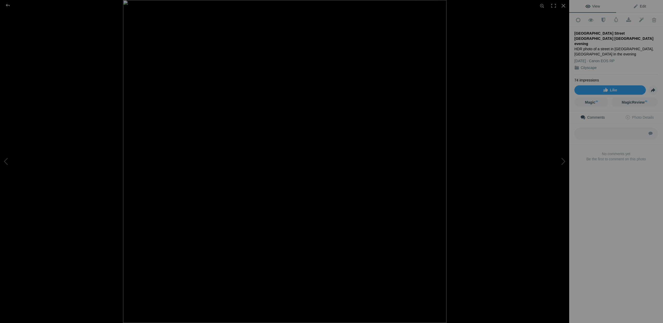
click at [642, 6] on span "Edit" at bounding box center [639, 6] width 13 height 4
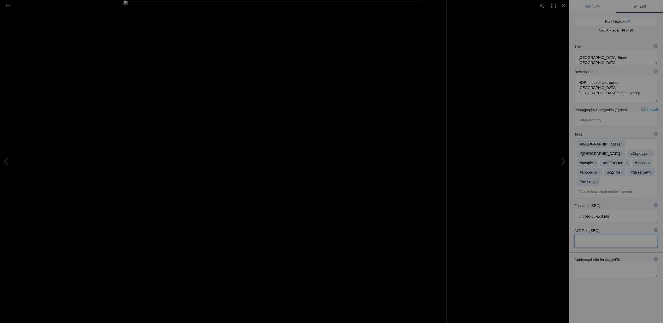
click at [589, 235] on textarea at bounding box center [615, 241] width 83 height 13
paste textarea "[GEOGRAPHIC_DATA]-Street-[GEOGRAPHIC_DATA]-[GEOGRAPHIC_DATA]-evening"
type textarea "[GEOGRAPHIC_DATA]-Street-[GEOGRAPHIC_DATA]-[GEOGRAPHIC_DATA]-evening"
click at [8, 4] on div at bounding box center [7, 5] width 19 height 10
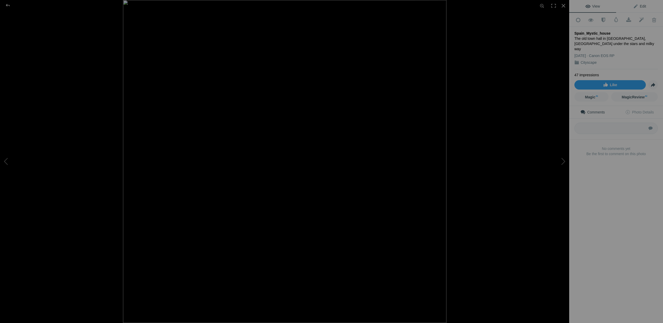
click at [637, 5] on span "Edit" at bounding box center [639, 6] width 13 height 4
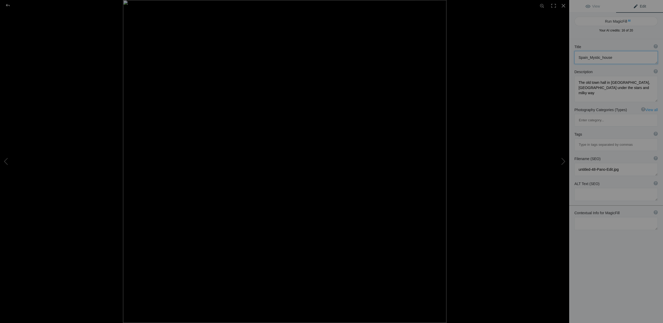
drag, startPoint x: 615, startPoint y: 57, endPoint x: 566, endPoint y: 57, distance: 48.5
click at [566, 57] on div "Spain_Mystic_house View Edit Run MagicFill AI Your AI credits: 16 of 20 You hav…" at bounding box center [331, 161] width 663 height 323
click at [585, 57] on textarea at bounding box center [615, 60] width 83 height 18
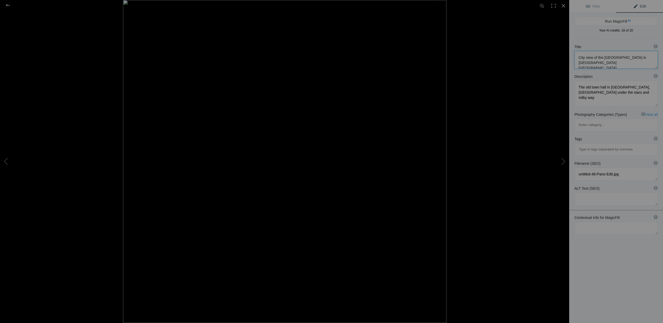
click at [591, 64] on textarea at bounding box center [615, 60] width 83 height 18
type textarea "City view of the [GEOGRAPHIC_DATA] in [GEOGRAPHIC_DATA] [GEOGRAPHIC_DATA] with …"
click at [583, 145] on input at bounding box center [616, 149] width 78 height 9
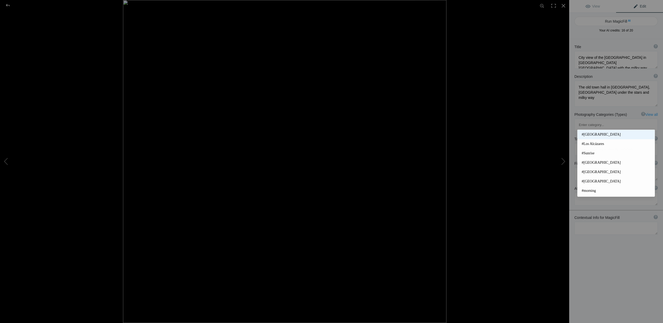
click at [586, 136] on span "#[GEOGRAPHIC_DATA]" at bounding box center [616, 134] width 69 height 5
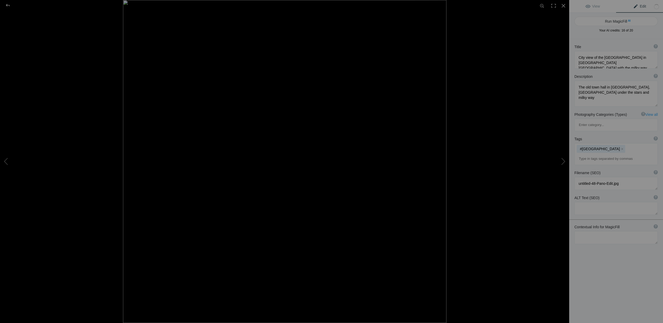
click at [586, 154] on input at bounding box center [616, 158] width 78 height 9
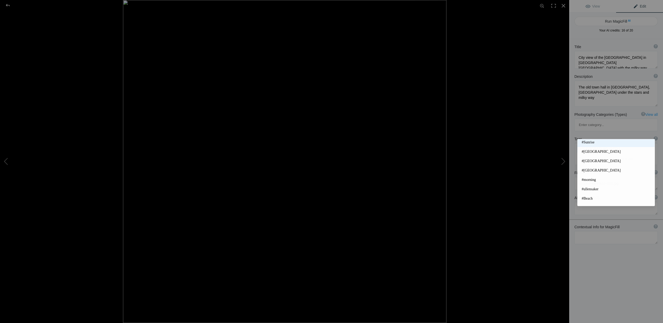
scroll to position [23, 0]
click at [590, 158] on span "#[GEOGRAPHIC_DATA]" at bounding box center [616, 158] width 69 height 5
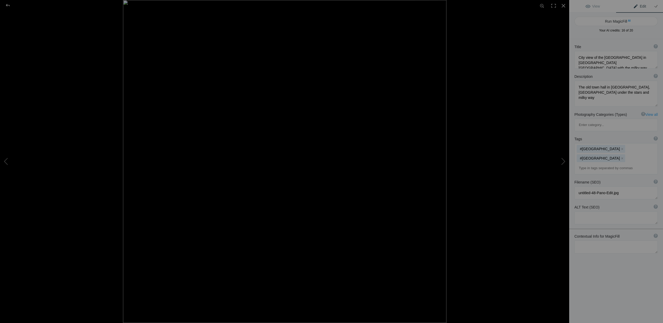
click at [605, 164] on input at bounding box center [616, 168] width 78 height 9
type input "Cartagena"
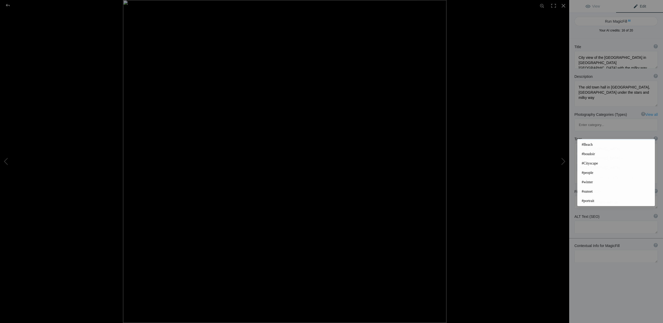
scroll to position [75, 0]
click at [589, 163] on span "#Cityscape" at bounding box center [616, 162] width 69 height 5
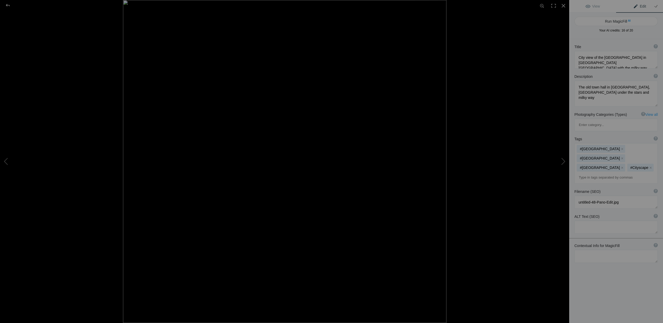
click at [584, 173] on input at bounding box center [616, 177] width 78 height 9
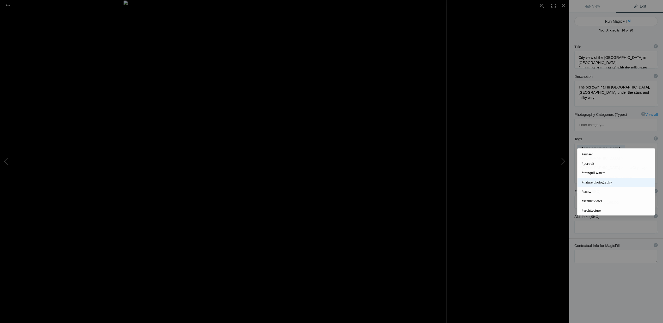
scroll to position [121, 0]
click at [593, 211] on span "#architecture" at bounding box center [616, 210] width 69 height 5
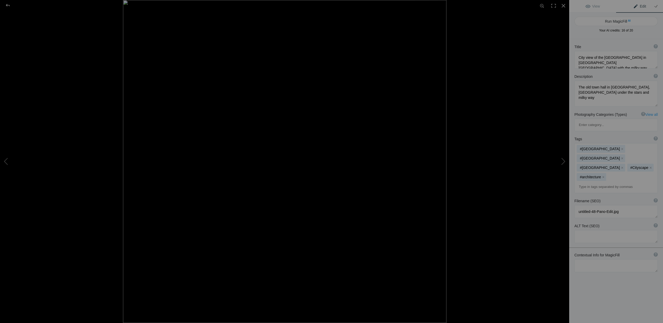
scroll to position [0, 0]
click at [582, 182] on input at bounding box center [616, 186] width 78 height 9
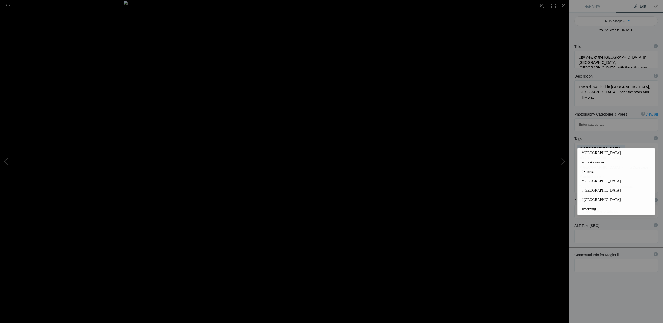
scroll to position [0, 0]
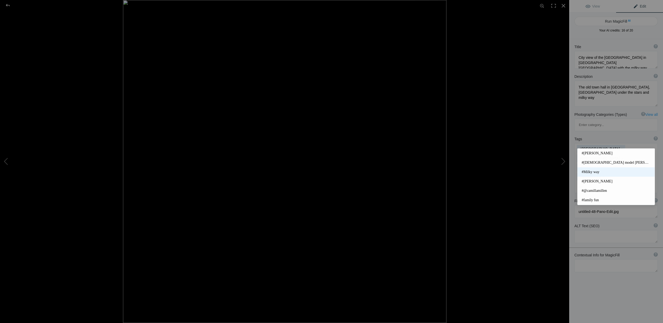
type input "mil"
click at [589, 172] on span "#Milky way" at bounding box center [616, 172] width 69 height 5
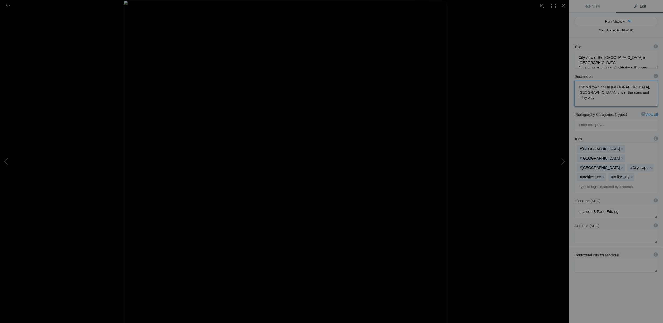
click at [611, 92] on textarea at bounding box center [615, 94] width 83 height 26
type textarea "The old town hall in Cartagena, Spain under the stars and milky way make the bu…"
drag, startPoint x: 579, startPoint y: 57, endPoint x: 617, endPoint y: 62, distance: 39.1
click at [617, 62] on textarea at bounding box center [615, 60] width 83 height 18
click at [581, 230] on textarea at bounding box center [615, 236] width 83 height 13
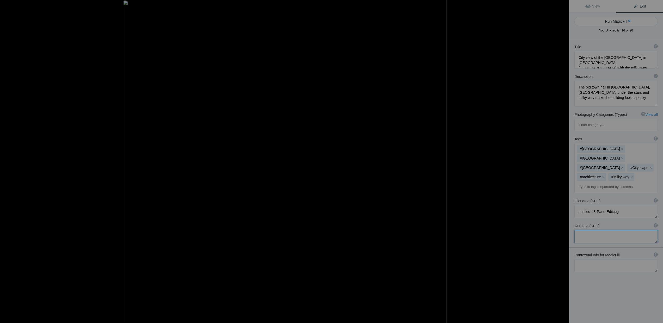
paste textarea "City view of the olde town hall in Cartagena Spain with the milky way"
click at [586, 230] on textarea at bounding box center [615, 239] width 83 height 18
click at [595, 230] on textarea at bounding box center [615, 239] width 83 height 18
click at [599, 230] on textarea at bounding box center [615, 239] width 83 height 18
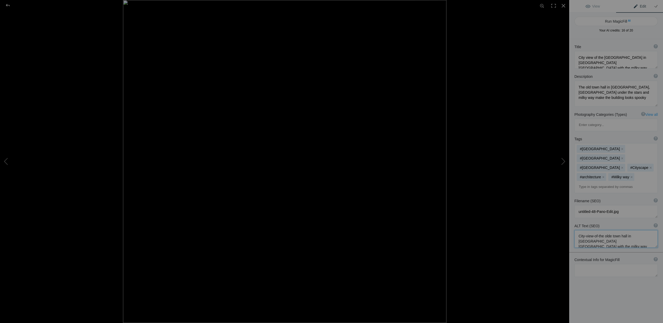
click at [613, 230] on textarea at bounding box center [615, 239] width 83 height 18
click at [606, 230] on textarea at bounding box center [615, 239] width 83 height 18
click at [610, 230] on textarea at bounding box center [615, 239] width 83 height 18
click at [619, 230] on textarea at bounding box center [615, 239] width 83 height 18
click at [627, 230] on textarea at bounding box center [615, 239] width 83 height 18
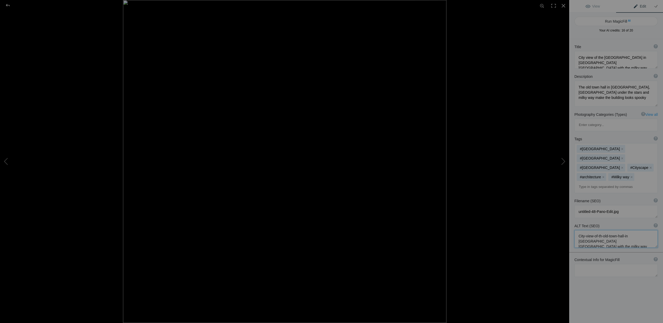
click at [631, 230] on textarea at bounding box center [615, 239] width 83 height 18
click at [579, 230] on textarea at bounding box center [615, 239] width 83 height 18
click at [589, 230] on textarea at bounding box center [615, 239] width 83 height 18
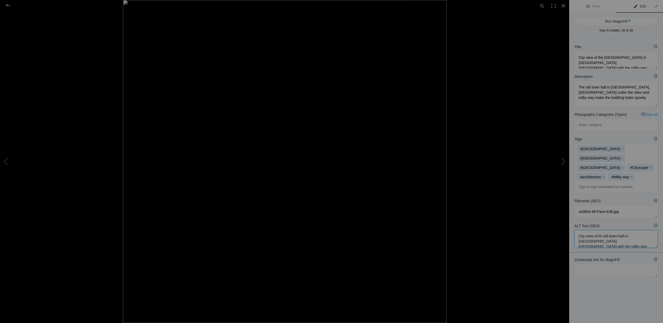
click at [596, 230] on textarea at bounding box center [615, 239] width 83 height 18
click at [603, 230] on textarea at bounding box center [615, 239] width 83 height 18
click at [613, 230] on textarea at bounding box center [615, 239] width 83 height 18
type textarea "City-view-of-th-old-town-hall-in-Cartagena-Spain-with-the-milky-way"
click at [610, 58] on textarea at bounding box center [615, 60] width 83 height 18
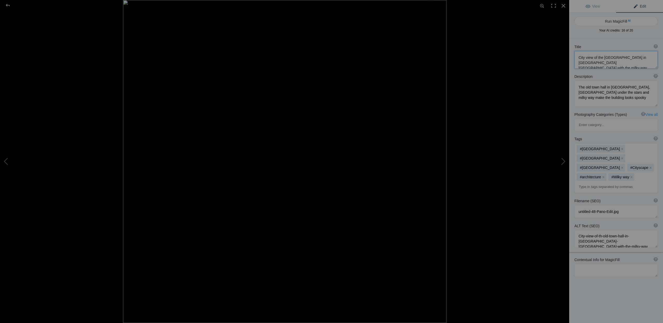
type textarea "City view of the old town hall in [GEOGRAPHIC_DATA] [GEOGRAPHIC_DATA] with the …"
click at [9, 5] on div at bounding box center [7, 5] width 19 height 10
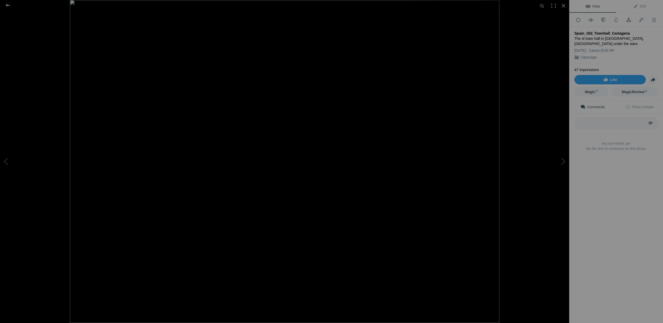
click at [9, 6] on div at bounding box center [7, 5] width 19 height 10
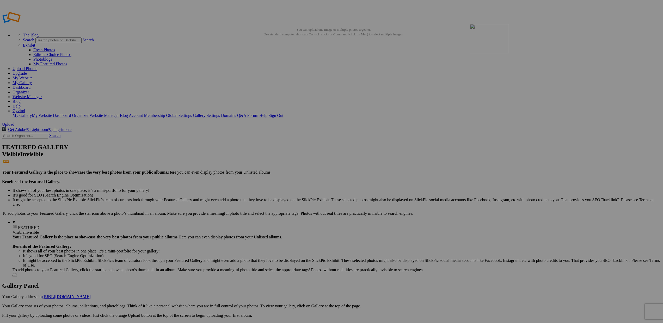
drag, startPoint x: 567, startPoint y: 86, endPoint x: 545, endPoint y: 61, distance: 33.2
click at [297, 196] on span "Yes" at bounding box center [294, 196] width 6 height 4
drag, startPoint x: 135, startPoint y: 142, endPoint x: 39, endPoint y: 73, distance: 118.3
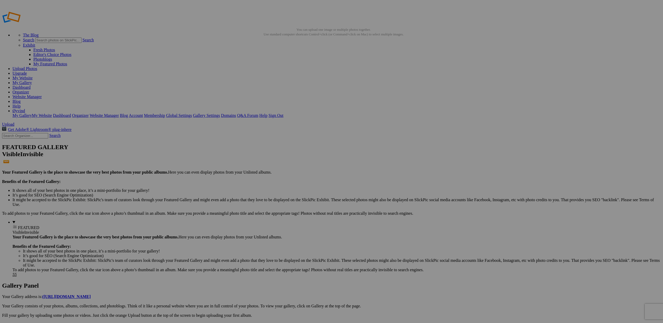
drag, startPoint x: 148, startPoint y: 152, endPoint x: 15, endPoint y: 155, distance: 132.6
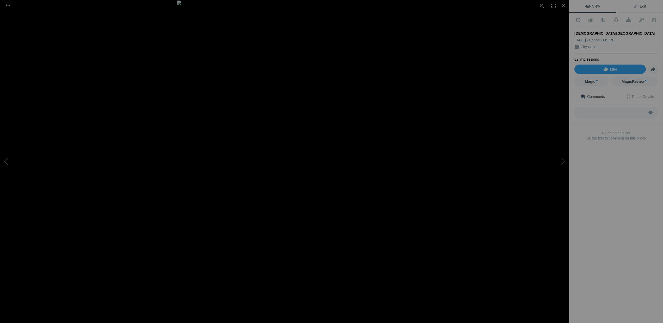
click at [635, 6] on span "Edit" at bounding box center [639, 6] width 13 height 4
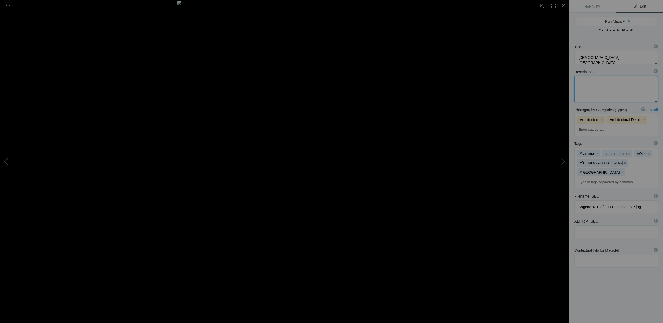
click at [581, 84] on textarea at bounding box center [615, 89] width 83 height 26
click at [578, 57] on textarea at bounding box center [615, 57] width 83 height 13
click at [583, 89] on textarea at bounding box center [615, 89] width 83 height 26
click at [589, 57] on textarea at bounding box center [615, 57] width 83 height 13
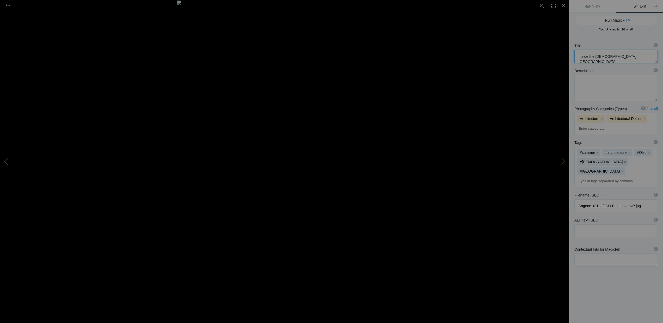
type textarea "Inside the [DEMOGRAPHIC_DATA][GEOGRAPHIC_DATA]"
click at [586, 82] on textarea at bounding box center [615, 88] width 83 height 26
type textarea "Inside the [DEMOGRAPHIC_DATA] in [GEOGRAPHIC_DATA]"
click at [590, 223] on textarea at bounding box center [615, 229] width 83 height 13
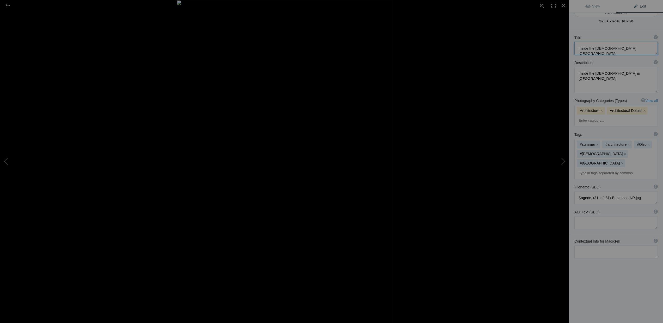
scroll to position [9, 0]
drag, startPoint x: 627, startPoint y: 51, endPoint x: 577, endPoint y: 48, distance: 50.4
click at [577, 48] on textarea at bounding box center [615, 48] width 83 height 13
click at [582, 216] on textarea at bounding box center [615, 222] width 83 height 13
paste textarea "Inside the [DEMOGRAPHIC_DATA][GEOGRAPHIC_DATA]"
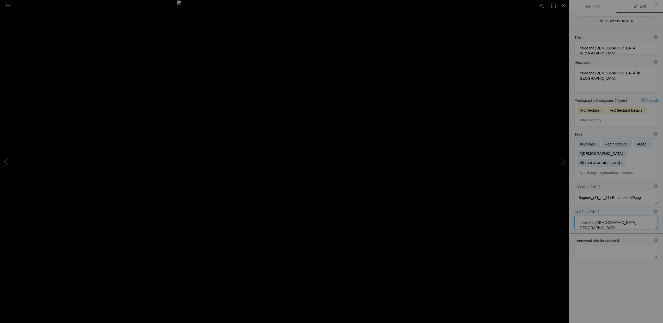
click at [588, 216] on textarea at bounding box center [615, 222] width 83 height 13
click at [596, 216] on textarea at bounding box center [615, 222] width 83 height 13
click at [609, 216] on textarea at bounding box center [615, 222] width 83 height 13
click at [623, 216] on textarea at bounding box center [615, 222] width 83 height 13
type textarea "Inside-the-Sagene-Church-[GEOGRAPHIC_DATA]"
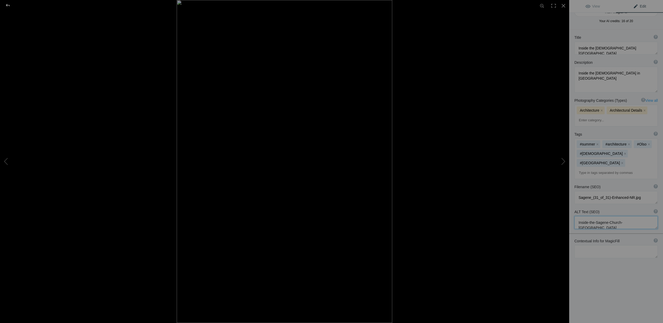
click at [7, 5] on div at bounding box center [7, 5] width 19 height 10
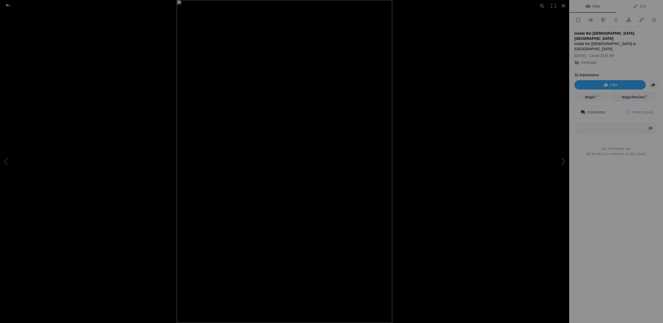
click at [9, 4] on div at bounding box center [7, 5] width 19 height 10
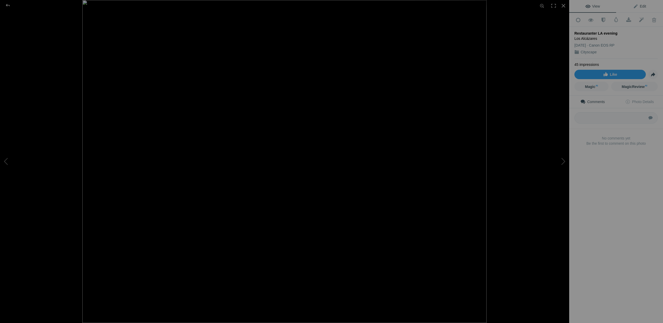
click at [636, 6] on span "Edit" at bounding box center [639, 6] width 13 height 4
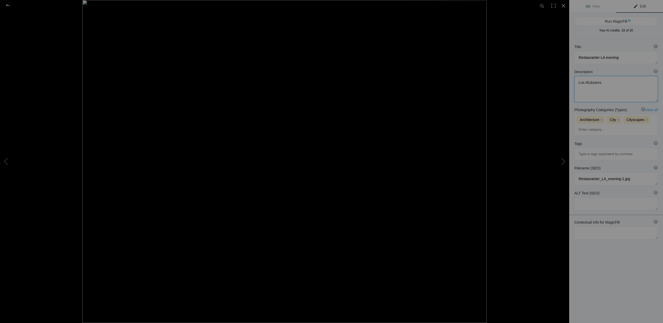
click at [610, 83] on textarea at bounding box center [615, 89] width 83 height 26
type textarea "[GEOGRAPHIC_DATA] local restaurant"
click at [7, 4] on div at bounding box center [7, 5] width 19 height 10
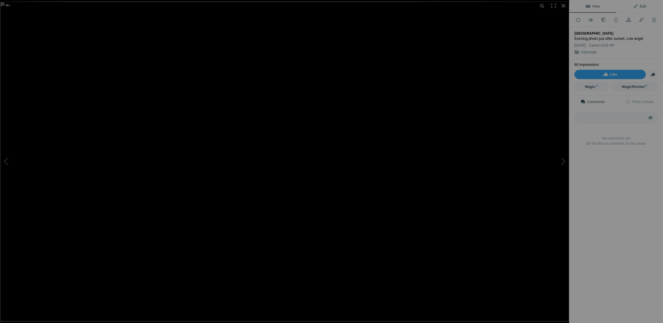
click at [638, 7] on span "Edit" at bounding box center [639, 6] width 13 height 4
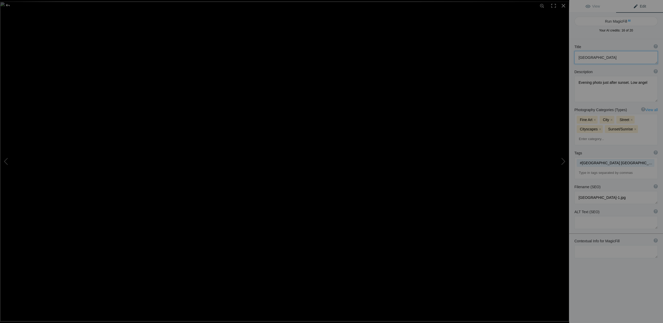
click at [579, 57] on textarea at bounding box center [615, 57] width 83 height 13
drag, startPoint x: 625, startPoint y: 63, endPoint x: 587, endPoint y: 64, distance: 37.5
click at [587, 64] on textarea at bounding box center [615, 60] width 83 height 18
click at [578, 57] on textarea at bounding box center [615, 60] width 83 height 18
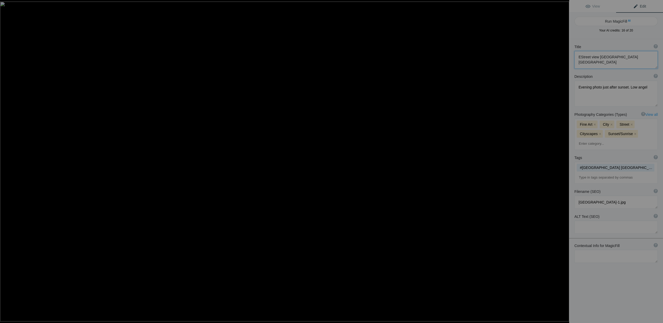
scroll to position [0, 0]
type textarea "Evening Street view [GEOGRAPHIC_DATA] [GEOGRAPHIC_DATA]"
click at [646, 82] on textarea at bounding box center [615, 90] width 83 height 26
type textarea "Evening photo just after sunset. Low angel. The people has not come out yes for…"
drag, startPoint x: 641, startPoint y: 57, endPoint x: 577, endPoint y: 58, distance: 64.1
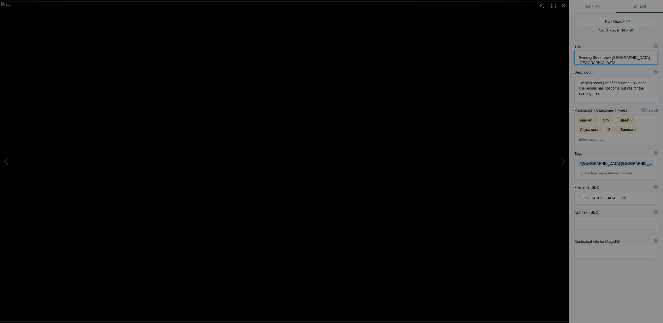
click at [577, 58] on textarea at bounding box center [615, 58] width 83 height 14
drag, startPoint x: 633, startPoint y: 155, endPoint x: 577, endPoint y: 155, distance: 56.3
click at [577, 192] on textarea at bounding box center [615, 198] width 83 height 13
click at [583, 217] on textarea at bounding box center [615, 223] width 83 height 13
paste textarea "Evening Street view [GEOGRAPHIC_DATA] [GEOGRAPHIC_DATA]"
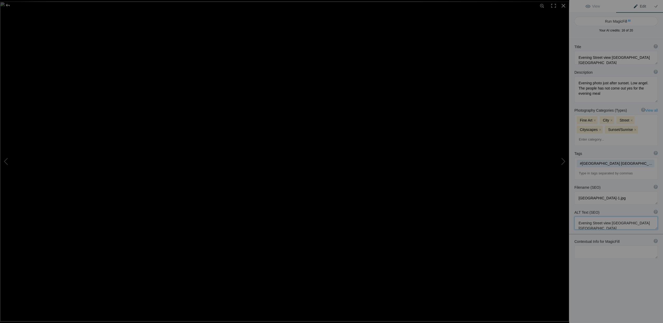
click at [592, 217] on textarea at bounding box center [615, 223] width 83 height 13
click at [602, 217] on textarea at bounding box center [615, 223] width 83 height 13
click at [611, 217] on textarea at bounding box center [615, 223] width 83 height 13
click at [619, 217] on textarea at bounding box center [615, 223] width 83 height 13
click at [636, 217] on textarea at bounding box center [615, 223] width 83 height 13
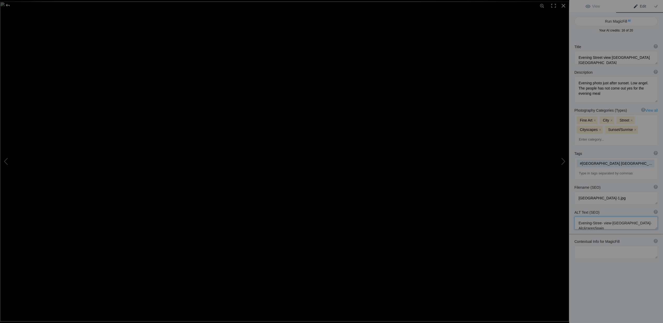
type textarea "Evening-Stree- view-Los-Alcázares-Spain"
click at [9, 4] on div at bounding box center [7, 5] width 19 height 10
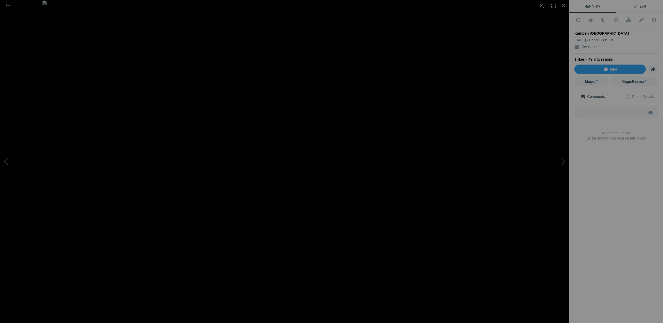
click at [639, 6] on span "Edit" at bounding box center [639, 6] width 13 height 4
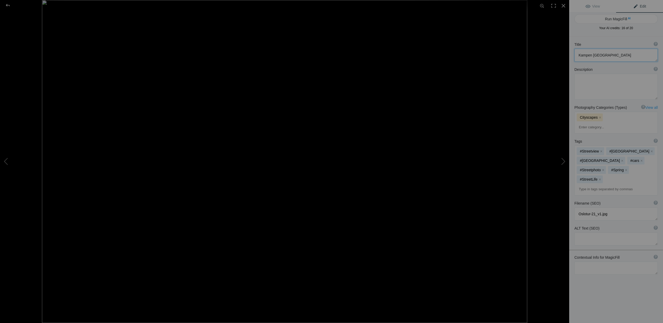
scroll to position [5, 0]
click at [578, 57] on textarea at bounding box center [615, 52] width 83 height 13
click at [578, 53] on textarea at bounding box center [615, 52] width 83 height 13
click at [622, 53] on textarea at bounding box center [615, 52] width 83 height 13
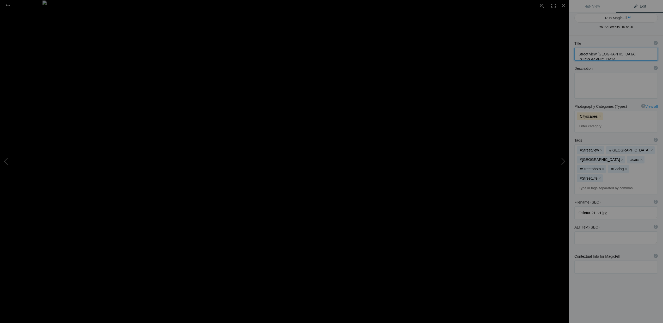
drag, startPoint x: 632, startPoint y: 54, endPoint x: 578, endPoint y: 54, distance: 53.9
click at [578, 54] on textarea at bounding box center [615, 54] width 83 height 13
type textarea "Street view [GEOGRAPHIC_DATA] [GEOGRAPHIC_DATA] [GEOGRAPHIC_DATA]"
click at [580, 230] on textarea at bounding box center [615, 236] width 83 height 13
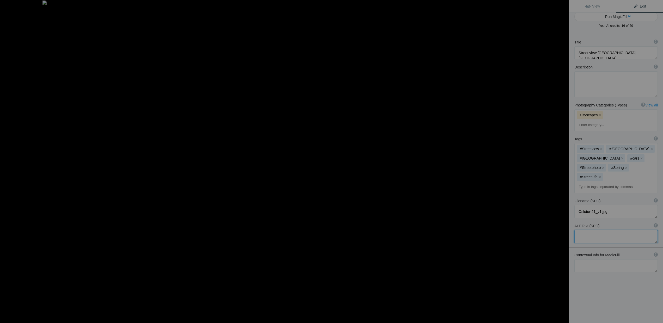
paste textarea "Street view [GEOGRAPHIC_DATA] [GEOGRAPHIC_DATA] [GEOGRAPHIC_DATA]"
click at [589, 230] on textarea at bounding box center [615, 236] width 83 height 13
click at [598, 230] on textarea at bounding box center [615, 236] width 83 height 13
click at [612, 230] on textarea at bounding box center [615, 236] width 83 height 13
click at [621, 230] on textarea at bounding box center [615, 236] width 83 height 13
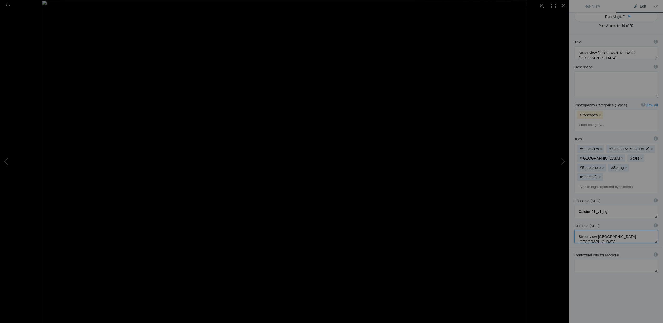
type textarea "Street-view-Kampen-Oslo-Norway"
click at [10, 6] on div at bounding box center [7, 5] width 19 height 10
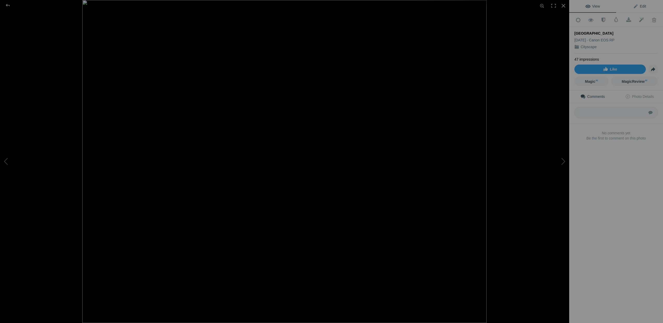
click at [641, 7] on span "Edit" at bounding box center [639, 6] width 13 height 4
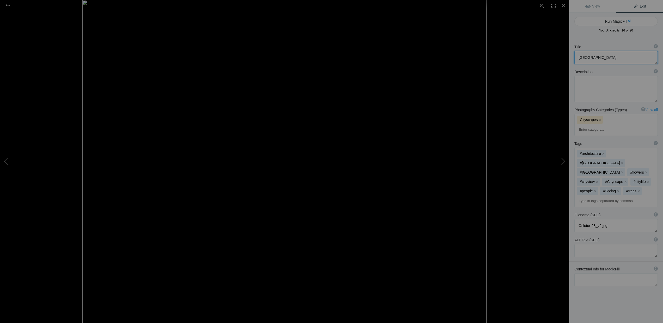
click at [613, 57] on textarea at bounding box center [615, 57] width 83 height 13
drag, startPoint x: 635, startPoint y: 56, endPoint x: 570, endPoint y: 56, distance: 64.6
click at [570, 56] on div "Title ? Photo title is one of the highest used Search Engine ranking criteria a…" at bounding box center [616, 54] width 94 height 25
type textarea "[GEOGRAPHIC_DATA] at spring time"
click at [584, 244] on textarea at bounding box center [615, 250] width 83 height 13
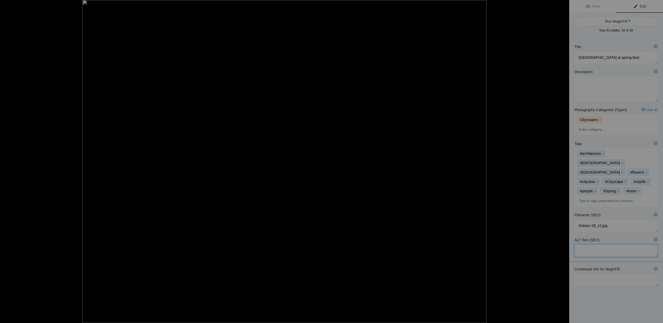
paste textarea "[GEOGRAPHIC_DATA] at spring time"
click at [589, 244] on textarea at bounding box center [615, 250] width 83 height 13
click at [601, 244] on textarea at bounding box center [615, 250] width 83 height 13
click at [609, 244] on textarea at bounding box center [615, 250] width 83 height 13
click at [613, 244] on textarea at bounding box center [615, 250] width 83 height 13
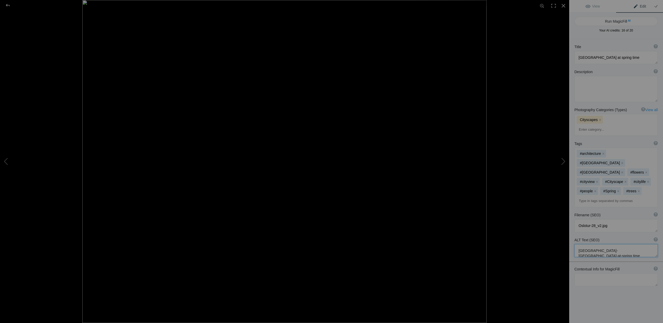
click at [625, 244] on textarea at bounding box center [615, 250] width 83 height 13
type textarea "[GEOGRAPHIC_DATA]-[GEOGRAPHIC_DATA]-at-spring-time"
click at [580, 82] on textarea at bounding box center [615, 89] width 83 height 26
type textarea "Tranquiel"
click at [587, 196] on input at bounding box center [616, 200] width 78 height 9
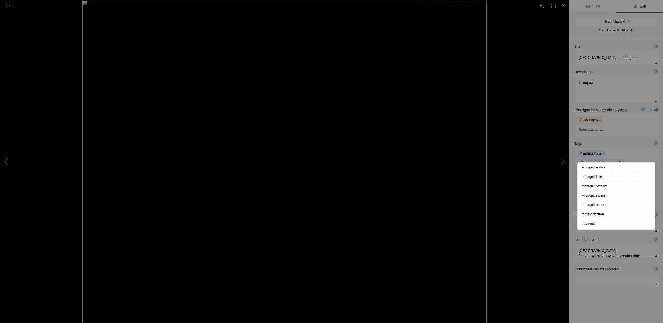
type input "tran"
click at [592, 82] on textarea at bounding box center [615, 89] width 83 height 26
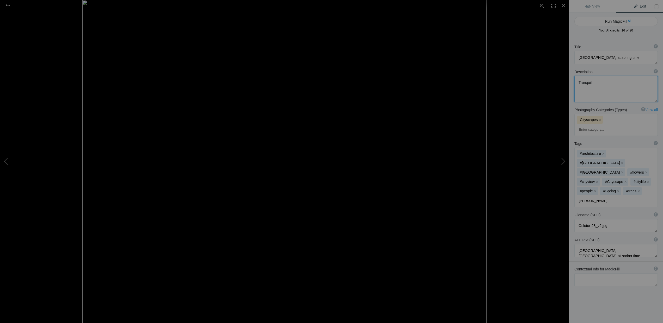
click at [597, 83] on textarea at bounding box center [615, 89] width 83 height 26
click at [615, 95] on textarea at bounding box center [615, 89] width 83 height 26
drag, startPoint x: 583, startPoint y: 93, endPoint x: 586, endPoint y: 92, distance: 3.0
click at [586, 92] on textarea at bounding box center [615, 89] width 83 height 26
click at [620, 94] on textarea at bounding box center [615, 89] width 83 height 26
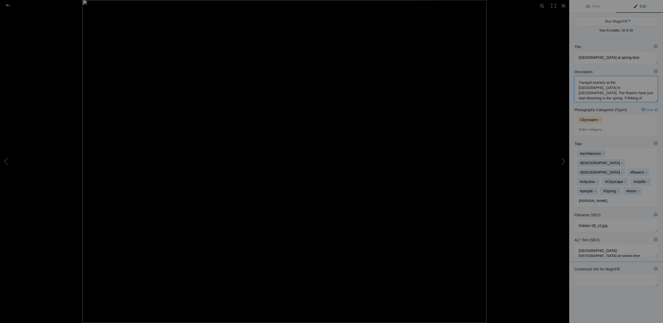
click at [583, 92] on textarea at bounding box center [615, 89] width 83 height 26
drag, startPoint x: 589, startPoint y: 93, endPoint x: 577, endPoint y: 94, distance: 12.0
click at [577, 94] on textarea at bounding box center [615, 89] width 83 height 26
click at [617, 95] on textarea at bounding box center [615, 89] width 83 height 26
type textarea "Tranquil scenery at the Royal Palace in Oslo. The flowers have just start bloom…"
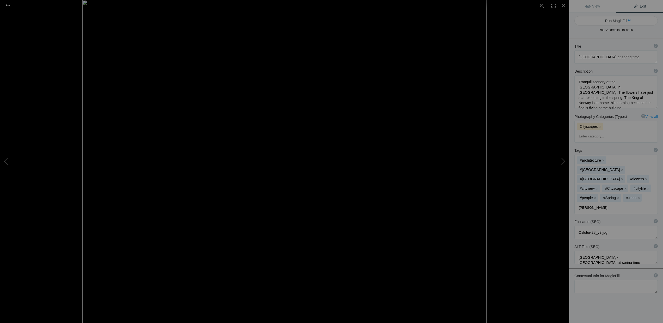
click at [9, 5] on div at bounding box center [7, 5] width 19 height 10
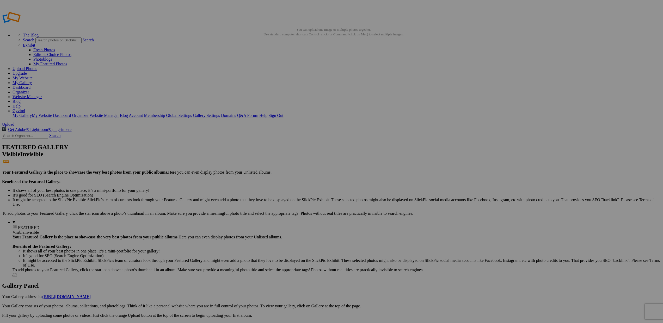
drag, startPoint x: 609, startPoint y: 72, endPoint x: 593, endPoint y: 59, distance: 20.6
drag, startPoint x: 605, startPoint y: 78, endPoint x: 35, endPoint y: 60, distance: 570.1
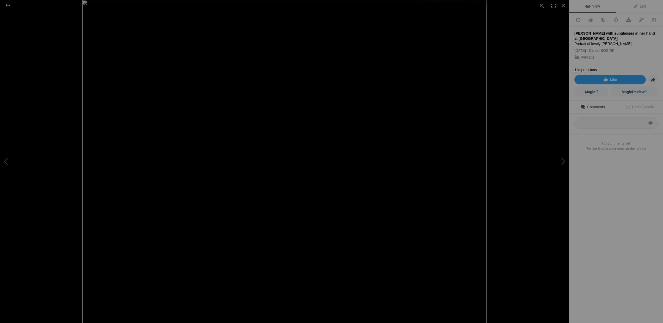
click at [10, 5] on div at bounding box center [7, 5] width 19 height 10
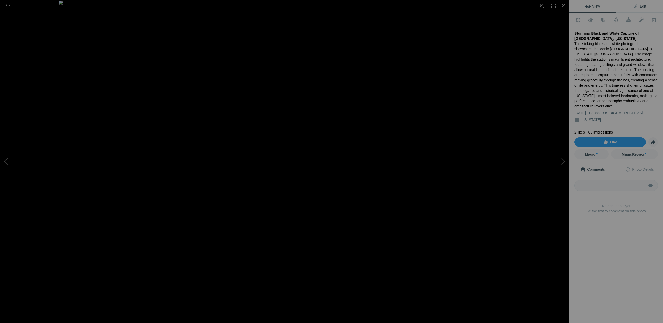
click at [634, 6] on span "Edit" at bounding box center [639, 6] width 13 height 4
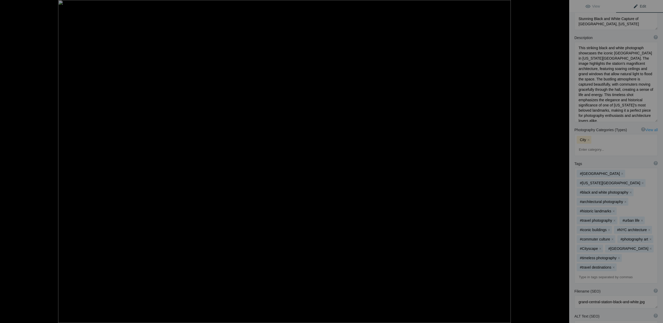
scroll to position [38, 0]
click at [588, 4] on span "View" at bounding box center [592, 6] width 15 height 4
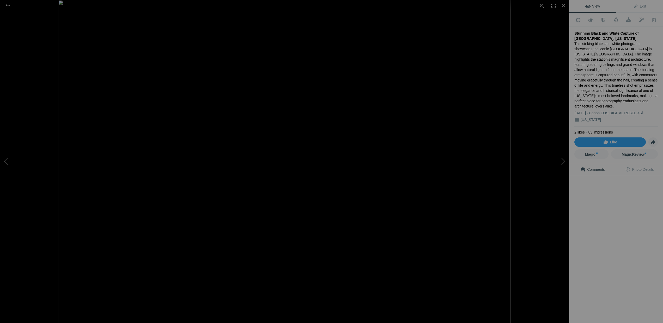
scroll to position [0, 0]
click at [588, 4] on span "View" at bounding box center [592, 6] width 15 height 4
click at [641, 6] on span "Edit" at bounding box center [639, 6] width 13 height 4
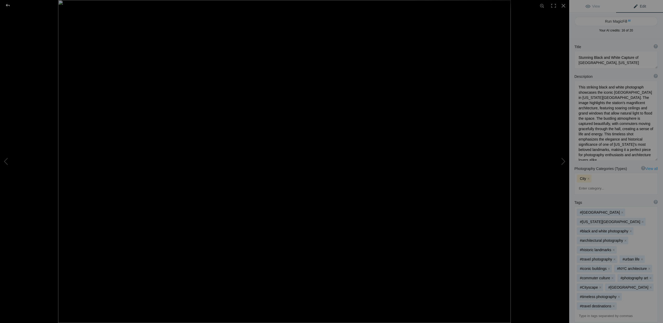
click at [9, 7] on div at bounding box center [7, 5] width 19 height 10
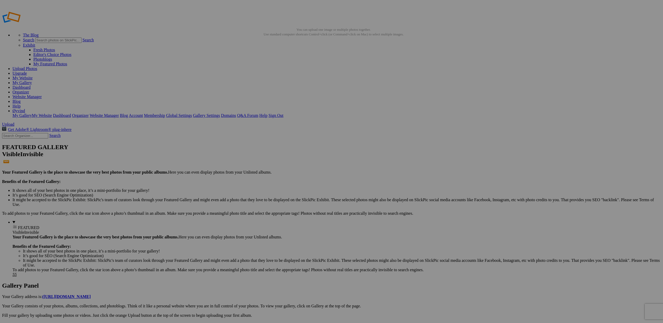
click at [29, 90] on link "Organizer" at bounding box center [21, 92] width 17 height 4
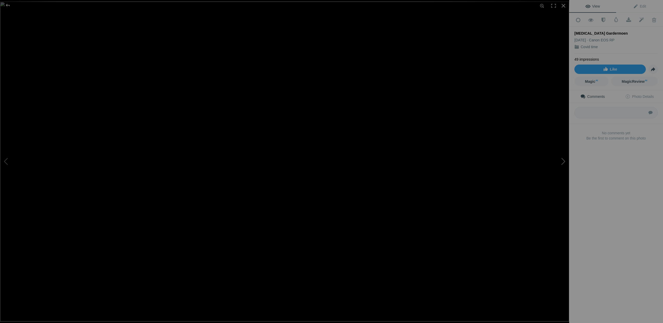
click at [563, 161] on button at bounding box center [549, 161] width 39 height 116
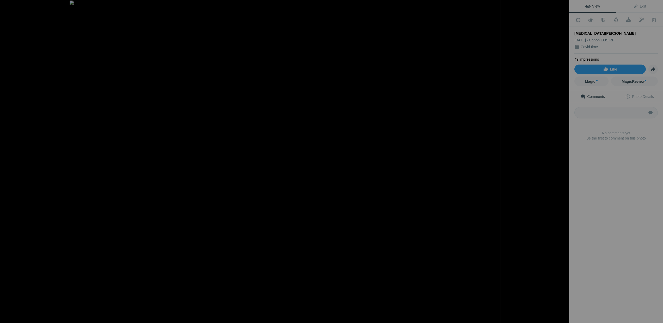
click at [563, 161] on button at bounding box center [549, 161] width 39 height 116
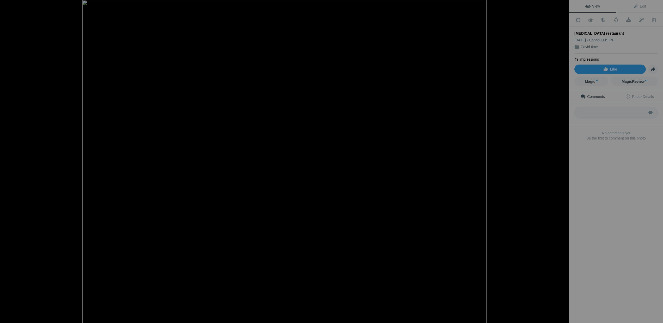
click at [563, 161] on button at bounding box center [549, 161] width 39 height 116
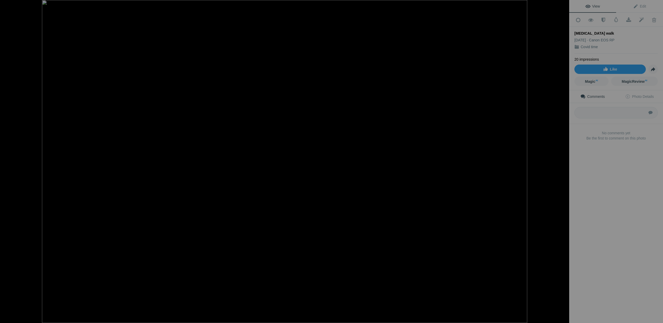
click at [563, 161] on button at bounding box center [549, 161] width 39 height 116
click at [8, 5] on div at bounding box center [7, 5] width 19 height 10
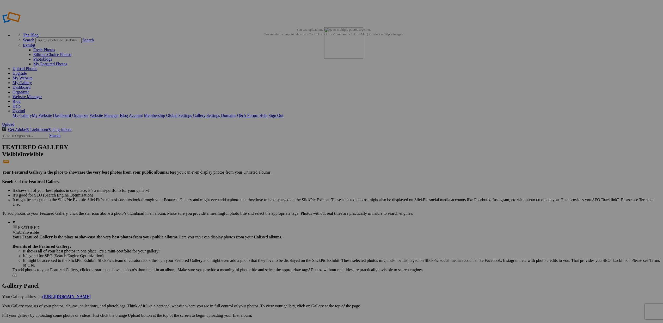
drag, startPoint x: 516, startPoint y: 77, endPoint x: 399, endPoint y: 65, distance: 117.1
drag, startPoint x: 569, startPoint y: 81, endPoint x: 457, endPoint y: 66, distance: 113.1
drag, startPoint x: 606, startPoint y: 81, endPoint x: 497, endPoint y: 65, distance: 109.6
drag, startPoint x: 563, startPoint y: 72, endPoint x: 348, endPoint y: 98, distance: 216.5
drag, startPoint x: 556, startPoint y: 76, endPoint x: 309, endPoint y: 124, distance: 251.9
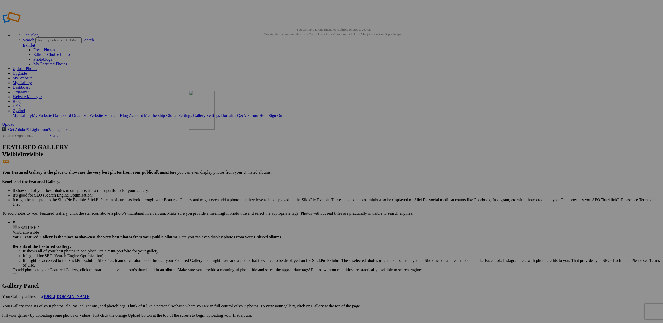
drag, startPoint x: 421, startPoint y: 83, endPoint x: 264, endPoint y: 128, distance: 163.4
drag, startPoint x: 192, startPoint y: 143, endPoint x: 262, endPoint y: 133, distance: 71.1
click at [608, 78] on div "View Edit Add to Quick Collection Remove from Quick Collection Hide from Public…" at bounding box center [616, 161] width 94 height 323
